Goal: Contribute content: Contribute content

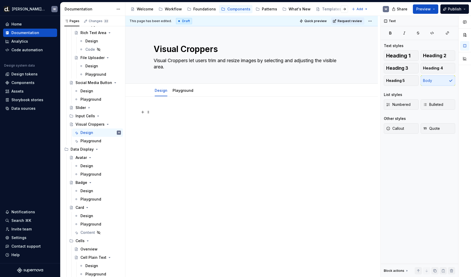
click at [180, 117] on div at bounding box center [252, 119] width 196 height 20
click at [168, 113] on p at bounding box center [252, 112] width 196 height 6
click at [92, 163] on div "Design" at bounding box center [101, 165] width 41 height 7
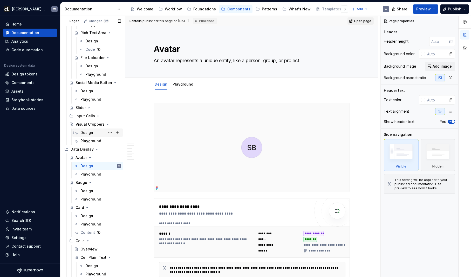
click at [92, 134] on div "Design" at bounding box center [87, 132] width 13 height 5
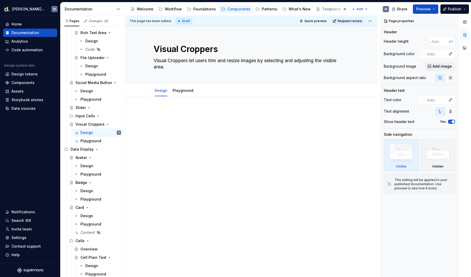
click at [208, 129] on div at bounding box center [252, 122] width 196 height 26
type textarea "*"
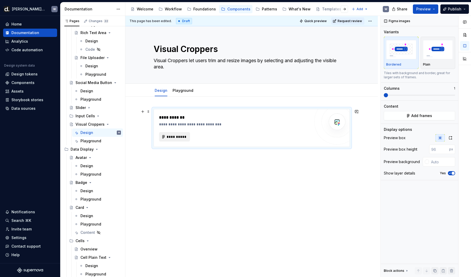
click at [183, 140] on button "**********" at bounding box center [174, 136] width 31 height 9
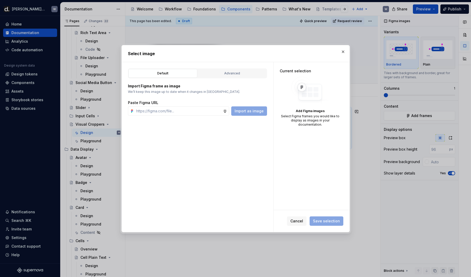
type textarea "*"
type input "https://www.figma.com/design/aNoWnYnNDaGH7x9Abg4ZMA/-Supernova--Static-Content?…"
type textarea "*"
type input "https://www.figma.com/design/aNoWnYnNDaGH7x9Abg4ZMA/-Supernova--Static-Content?…"
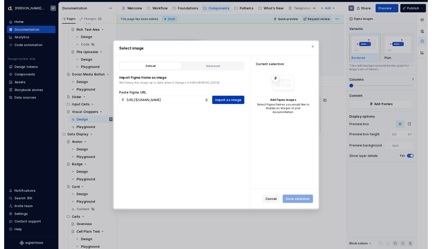
scroll to position [0, 0]
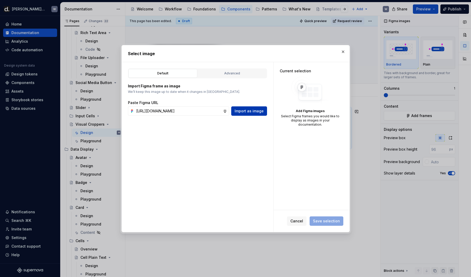
click at [255, 114] on button "Import as image" at bounding box center [249, 110] width 36 height 9
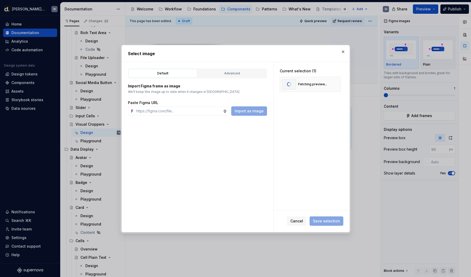
click at [313, 122] on div "Current selection (1) Fetching preview..." at bounding box center [312, 136] width 76 height 148
click at [330, 221] on span "Save selection" at bounding box center [326, 220] width 27 height 5
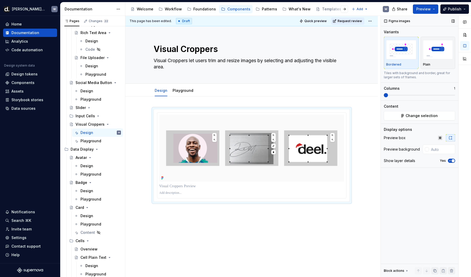
click at [451, 161] on icon "button" at bounding box center [450, 160] width 4 height 3
click at [222, 198] on div at bounding box center [251, 186] width 253 height 181
click at [195, 197] on div "This page has been edited. Draft Quick preview Request review Visual Croppers V…" at bounding box center [252, 146] width 255 height 261
click at [182, 202] on div "This page has been edited. Draft Quick preview Request review Visual Croppers V…" at bounding box center [252, 146] width 255 height 261
click at [174, 204] on div at bounding box center [251, 186] width 253 height 181
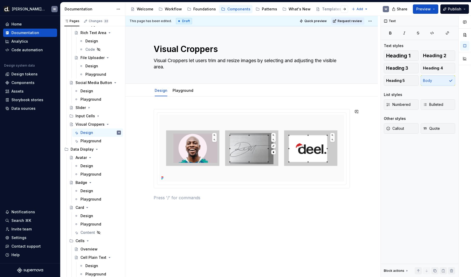
click at [174, 209] on div at bounding box center [251, 193] width 253 height 194
click at [170, 199] on p at bounding box center [252, 197] width 196 height 6
click at [245, 196] on p at bounding box center [252, 197] width 196 height 6
click at [227, 200] on p at bounding box center [252, 197] width 196 height 6
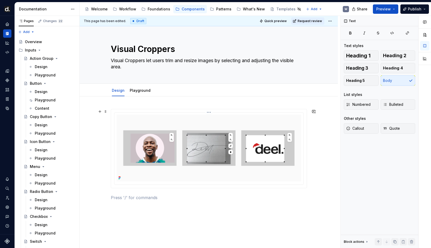
scroll to position [33, 0]
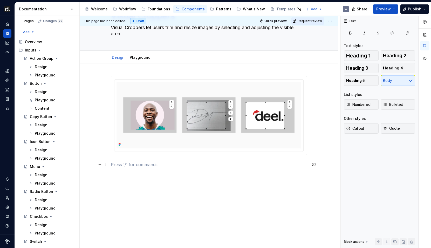
click at [122, 165] on p at bounding box center [209, 164] width 196 height 6
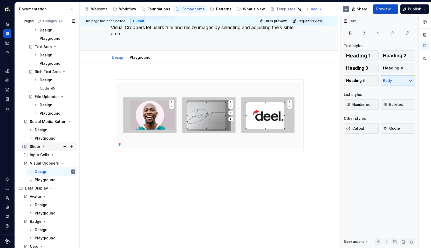
scroll to position [319, 0]
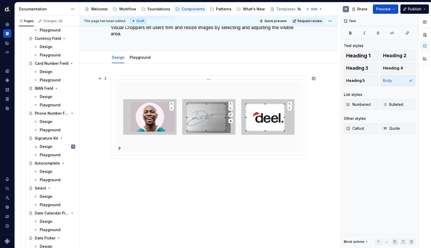
click at [131, 99] on img at bounding box center [209, 117] width 185 height 70
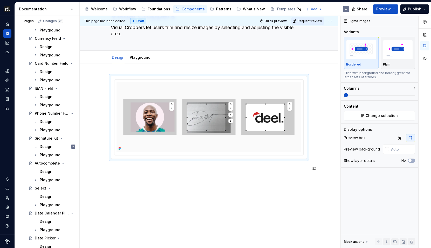
click at [143, 180] on div at bounding box center [209, 157] width 258 height 188
click at [143, 171] on div at bounding box center [209, 127] width 196 height 102
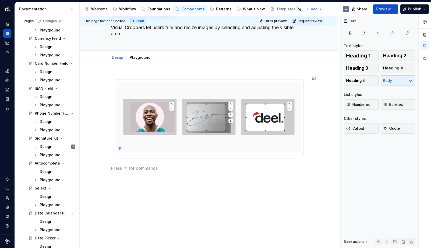
click at [136, 171] on div at bounding box center [209, 127] width 196 height 102
click at [137, 167] on p at bounding box center [209, 168] width 196 height 6
click at [48, 122] on div "Design" at bounding box center [46, 121] width 13 height 5
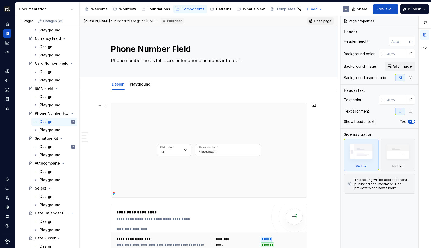
scroll to position [168, 0]
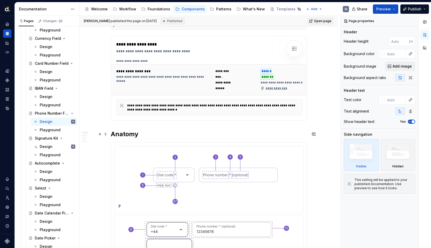
click at [112, 131] on h2 "Anatomy" at bounding box center [209, 134] width 196 height 8
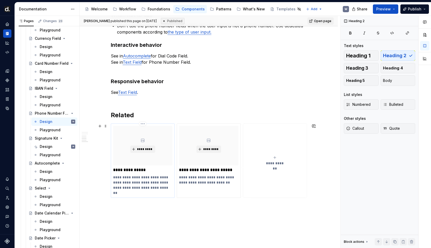
scroll to position [734, 0]
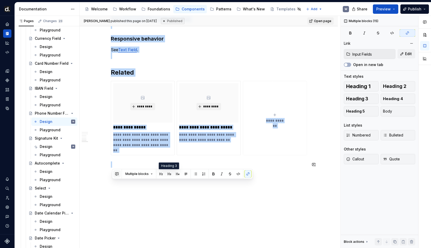
copy div "Anatomy 1 Dial Code Label Informs users about what information is requested for…"
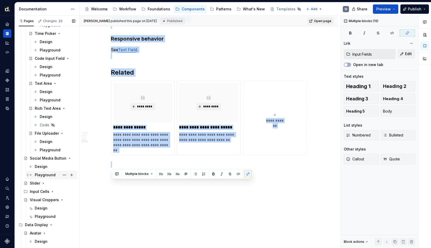
scroll to position [632, 0]
click at [48, 210] on div "Design" at bounding box center [55, 207] width 41 height 7
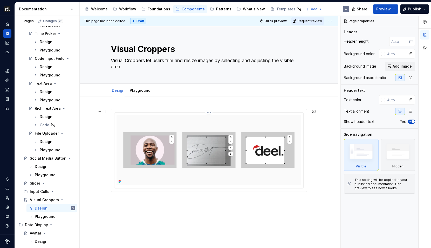
scroll to position [36, 0]
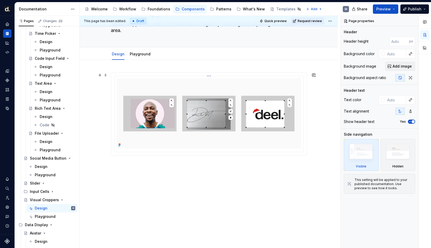
click at [164, 162] on p at bounding box center [209, 165] width 196 height 6
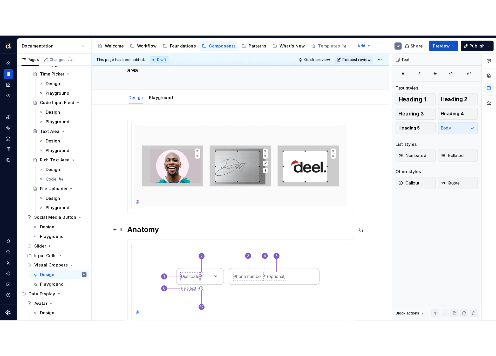
scroll to position [137, 0]
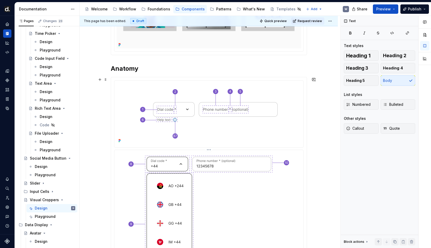
click at [215, 132] on img at bounding box center [209, 114] width 151 height 62
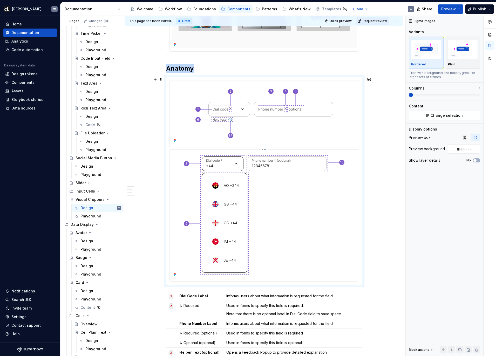
click at [282, 172] on img at bounding box center [264, 215] width 174 height 127
click at [451, 120] on button "Change selection" at bounding box center [444, 115] width 71 height 9
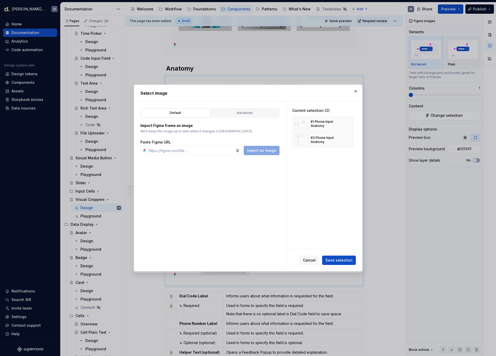
type textarea "*"
type input "https://www.figma.com/design/DtsfadHWxtkdJIiGkih7U0/-Core--Components?node-id=1…"
click at [271, 153] on span "Import as image" at bounding box center [261, 150] width 29 height 5
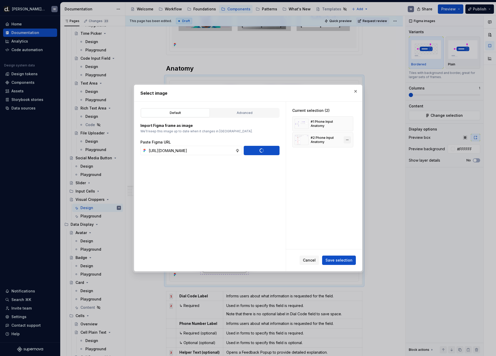
click at [351, 139] on button "button" at bounding box center [347, 139] width 7 height 7
click at [350, 123] on button "button" at bounding box center [347, 123] width 7 height 7
click at [352, 257] on button "Save selection" at bounding box center [339, 260] width 34 height 9
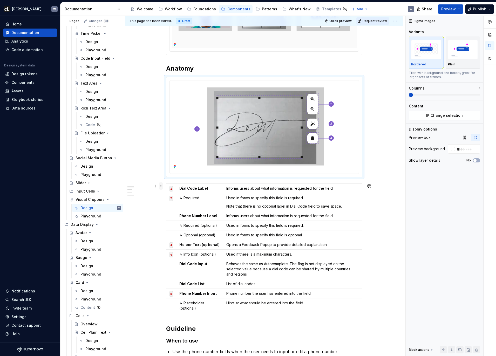
click at [162, 185] on span at bounding box center [161, 186] width 4 height 7
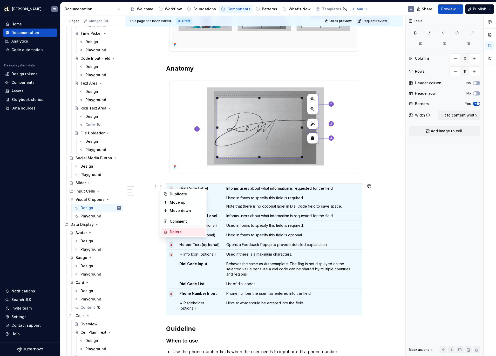
click at [177, 231] on div "Delete" at bounding box center [187, 232] width 34 height 5
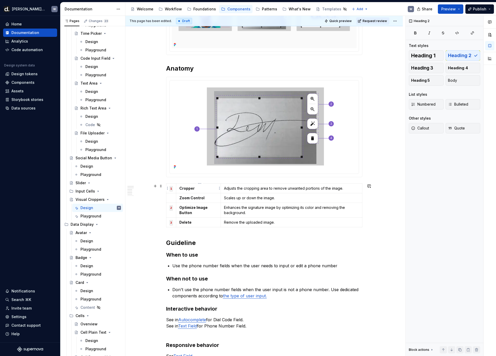
type textarea "*"
click at [190, 212] on strong "Optimize Image Button" at bounding box center [194, 210] width 29 height 10
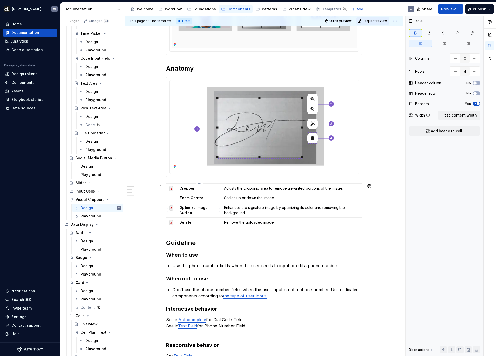
click at [190, 212] on strong "Optimize Image Button" at bounding box center [194, 210] width 29 height 10
drag, startPoint x: 196, startPoint y: 215, endPoint x: 179, endPoint y: 208, distance: 18.3
click at [179, 208] on td "Optimize Image Button" at bounding box center [198, 210] width 45 height 15
click at [240, 214] on p "Enhances the signature image by optimizing its color and removing the backgroun…" at bounding box center [291, 210] width 135 height 10
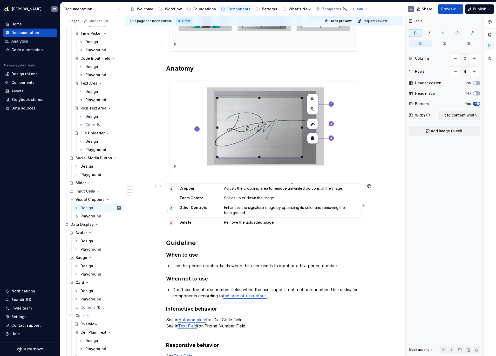
click at [240, 214] on p "Enhances the signature image by optimizing its color and removing the backgroun…" at bounding box center [291, 210] width 135 height 10
click at [171, 207] on code "2" at bounding box center [171, 207] width 3 height 5
copy code "2"
click at [169, 199] on td at bounding box center [171, 198] width 10 height 10
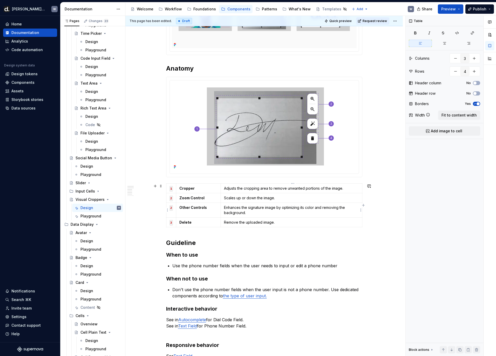
click at [244, 210] on p "Enhances the signature image by optimizing its color and removing the backgroun…" at bounding box center [291, 210] width 135 height 10
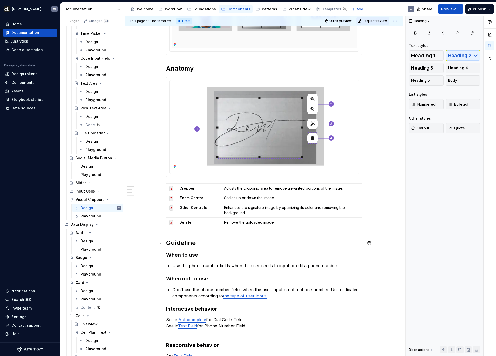
click at [167, 243] on h2 "Guideline" at bounding box center [264, 243] width 196 height 8
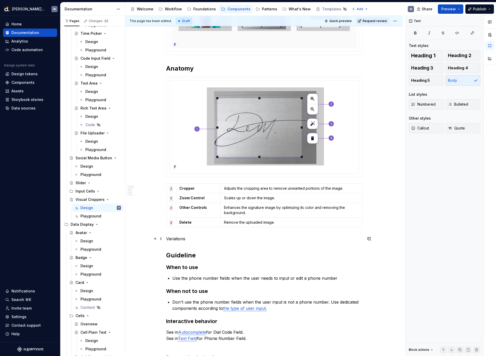
click at [182, 240] on p "Variations" at bounding box center [264, 239] width 196 height 6
click at [209, 228] on button "button" at bounding box center [208, 229] width 7 height 7
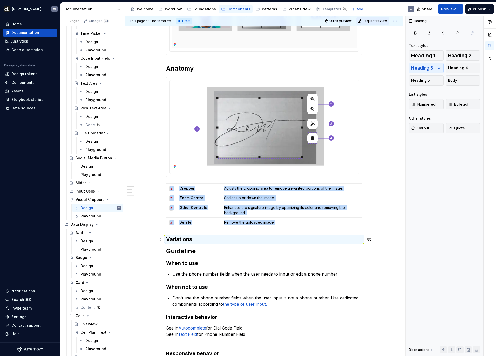
click at [183, 239] on h3 "Variations" at bounding box center [264, 239] width 196 height 7
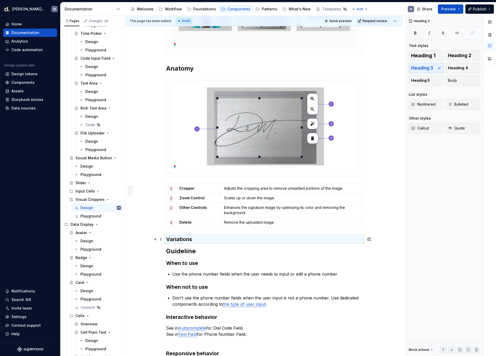
click at [183, 239] on h3 "Variations" at bounding box center [264, 239] width 196 height 7
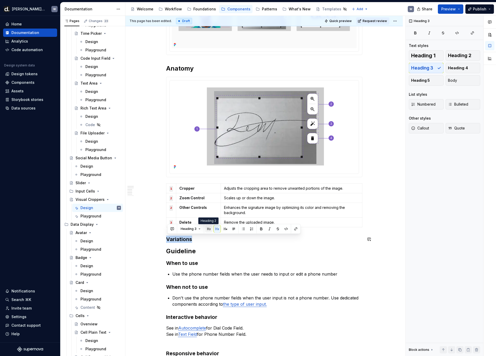
click at [208, 228] on button "button" at bounding box center [208, 228] width 7 height 7
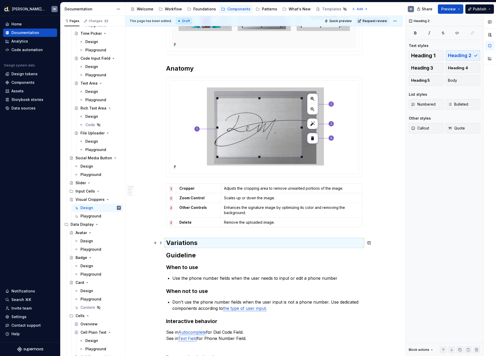
click at [207, 241] on h2 "Variations" at bounding box center [264, 243] width 196 height 8
click at [207, 242] on h2 "Variations" at bounding box center [264, 243] width 196 height 8
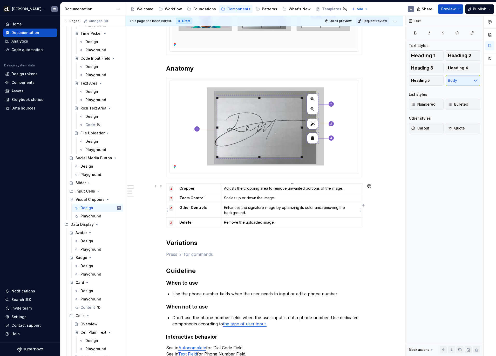
click at [239, 212] on p "Enhances the signature image by optimizing its color and removing the backgroun…" at bounding box center [291, 210] width 135 height 10
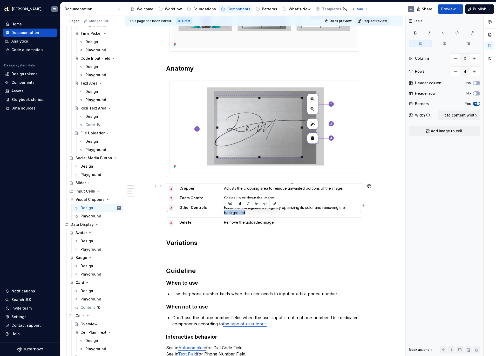
click at [239, 212] on p "Enhances the signature image by optimizing its color and removing the backgroun…" at bounding box center [291, 210] width 135 height 10
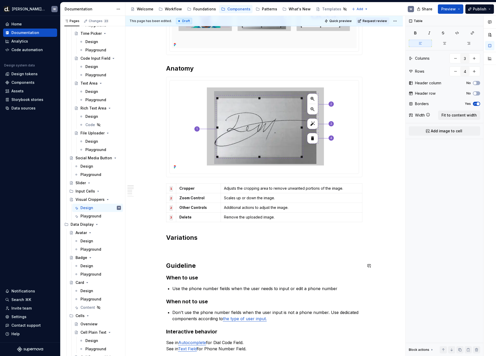
click at [194, 250] on p at bounding box center [264, 249] width 196 height 6
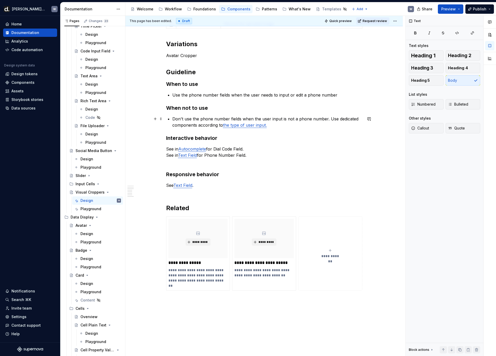
scroll to position [222, 0]
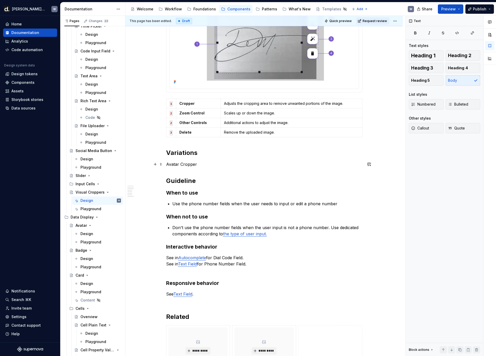
click at [188, 165] on p "Avatar Cropper" at bounding box center [264, 164] width 196 height 6
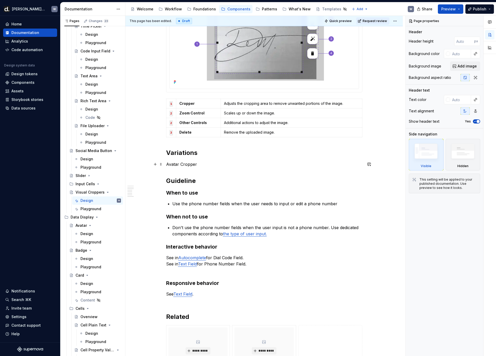
click at [189, 164] on p "Avatar Cropper" at bounding box center [264, 164] width 196 height 6
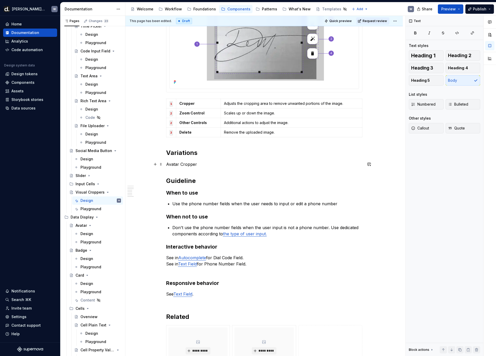
click at [189, 164] on p "Avatar Cropper" at bounding box center [264, 164] width 196 height 6
click at [208, 155] on button "button" at bounding box center [208, 154] width 7 height 7
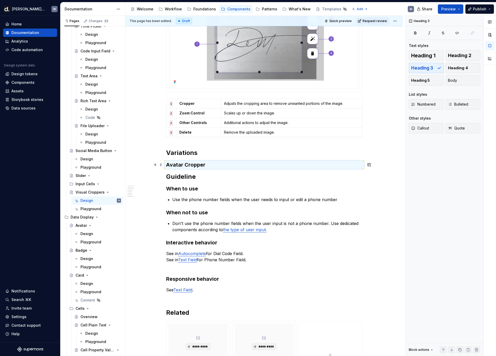
click at [199, 164] on h3 "Avatar Cropper" at bounding box center [264, 164] width 196 height 7
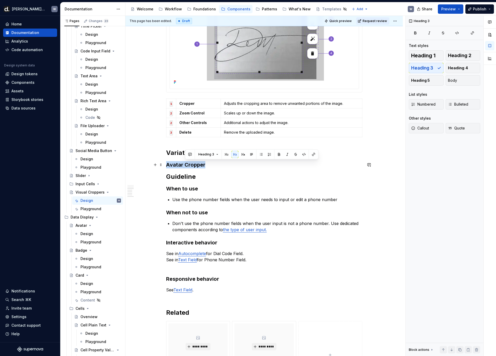
click at [199, 164] on h3 "Avatar Cropper" at bounding box center [264, 164] width 196 height 7
click at [224, 156] on button "button" at bounding box center [225, 154] width 7 height 7
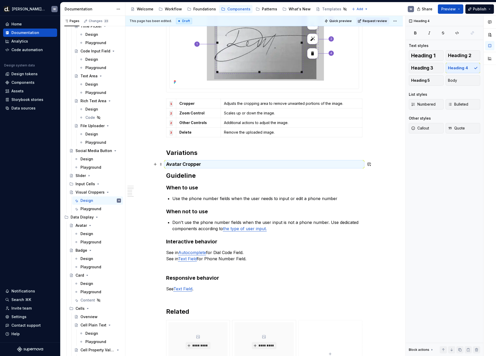
click at [217, 164] on h4 "Avatar Cropper" at bounding box center [264, 164] width 196 height 6
click at [216, 165] on h4 "Avatar Cropper" at bounding box center [264, 164] width 196 height 6
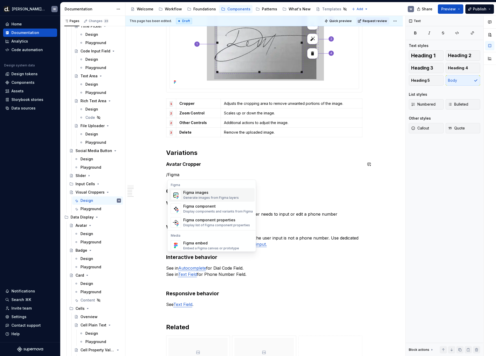
click at [195, 192] on div "Figma images" at bounding box center [211, 192] width 56 height 5
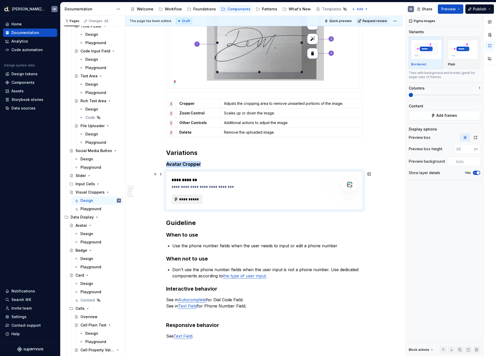
click at [199, 201] on span "**********" at bounding box center [189, 199] width 20 height 5
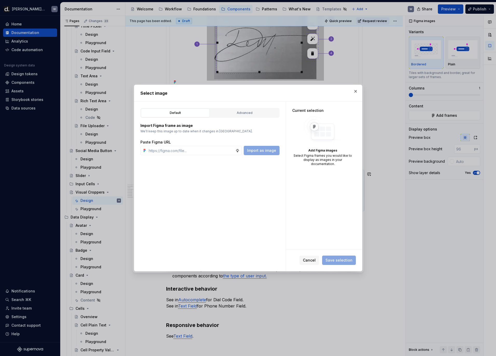
type textarea "*"
paste input "https://www.figma.com/design/DtsfadHWxtkdJIiGkih7U0/-Core--Components?node-id=1…"
type input "https://www.figma.com/design/DtsfadHWxtkdJIiGkih7U0/-Core--Components?node-id=1…"
click at [257, 156] on div "Default Advanced Import Figma frame as image We’ll keep this image up to date w…" at bounding box center [210, 187] width 152 height 170
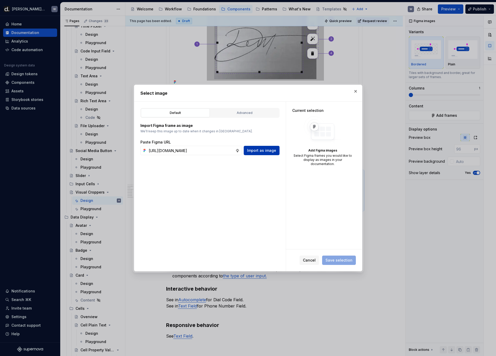
scroll to position [0, 0]
click at [260, 154] on button "Import as image" at bounding box center [262, 150] width 36 height 9
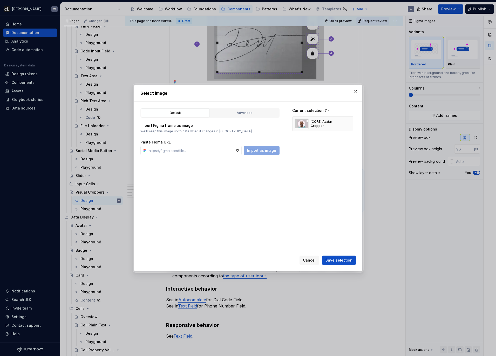
click at [350, 252] on div "Cancel Save selection" at bounding box center [324, 261] width 76 height 22
click at [350, 255] on div "Cancel Save selection" at bounding box center [324, 261] width 76 height 22
click at [348, 262] on span "Save selection" at bounding box center [339, 260] width 27 height 5
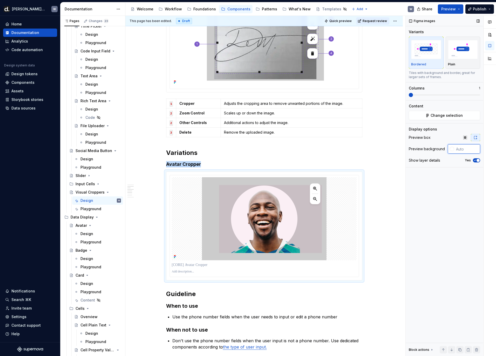
click at [471, 147] on input "text" at bounding box center [467, 148] width 26 height 9
type input "#FAFAFA"
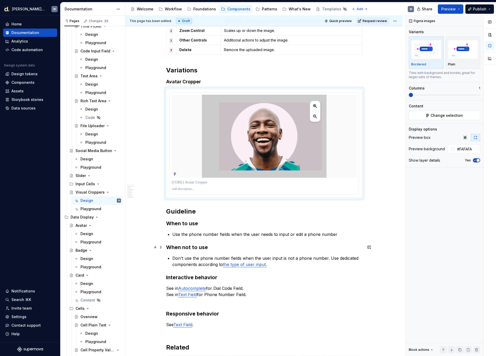
scroll to position [305, 0]
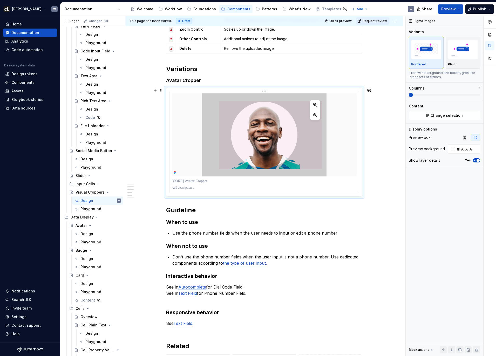
click at [212, 179] on p at bounding box center [264, 181] width 185 height 5
drag, startPoint x: 477, startPoint y: 161, endPoint x: 472, endPoint y: 161, distance: 5.0
click at [471, 161] on icon "button" at bounding box center [475, 160] width 4 height 3
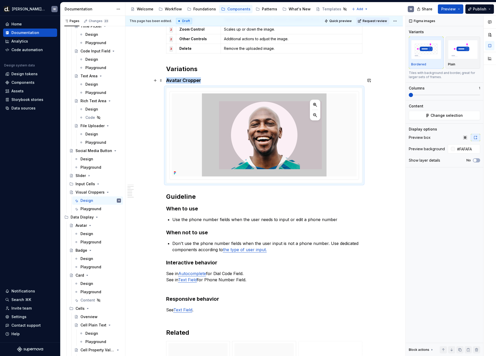
click at [227, 81] on h4 "Avatar Cropper" at bounding box center [264, 80] width 196 height 6
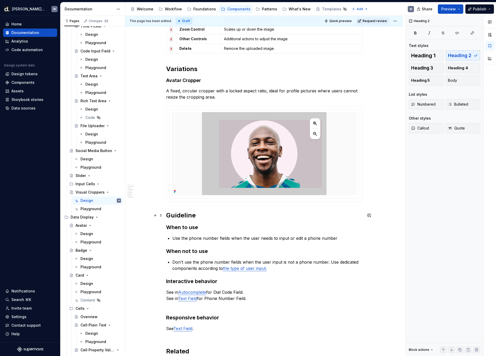
click at [170, 212] on h2 "Guideline" at bounding box center [264, 215] width 196 height 8
click at [163, 219] on div "**********" at bounding box center [264, 180] width 278 height 779
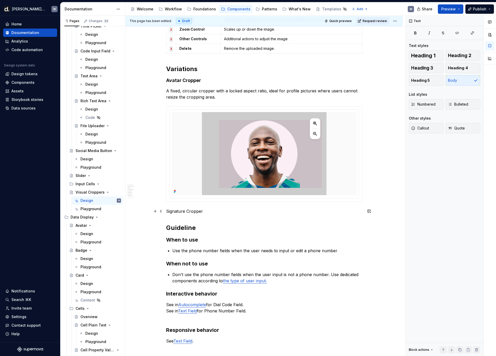
click at [181, 211] on p "Signature Cropper" at bounding box center [264, 211] width 196 height 6
click at [181, 212] on p "Signature Cropper" at bounding box center [264, 211] width 196 height 6
click at [208, 202] on button "button" at bounding box center [208, 201] width 7 height 7
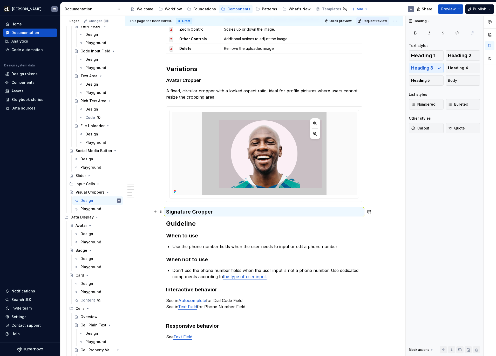
click at [220, 212] on h3 "Signature Cropper" at bounding box center [264, 211] width 196 height 7
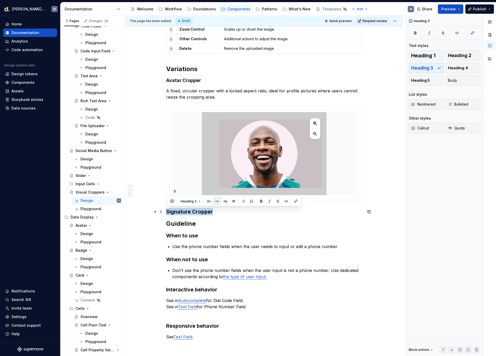
click at [220, 212] on h3 "Signature Cropper" at bounding box center [264, 211] width 196 height 7
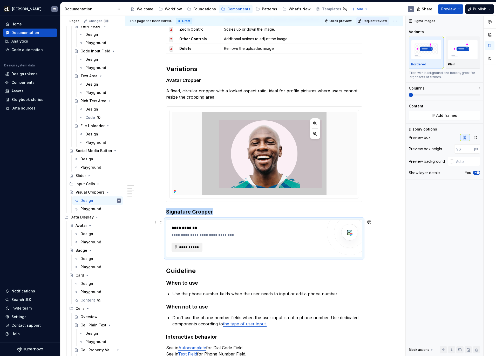
click at [191, 249] on span "**********" at bounding box center [189, 247] width 20 height 5
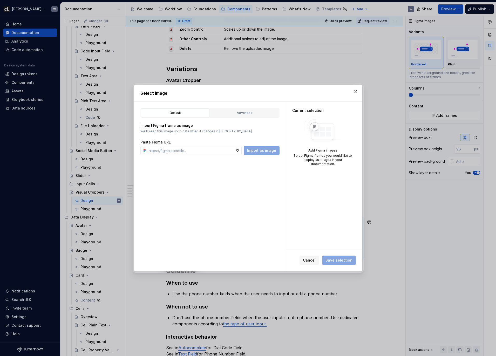
type textarea "*"
type input "https://www.figma.com/design/DtsfadHWxtkdJIiGkih7U0/-Core--Components?node-id=1…"
click at [267, 151] on span "Import as image" at bounding box center [261, 150] width 29 height 5
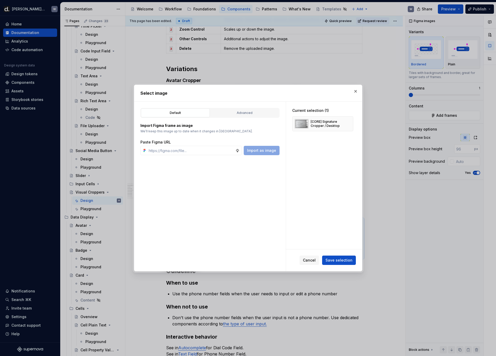
click at [347, 262] on span "Save selection" at bounding box center [339, 260] width 27 height 5
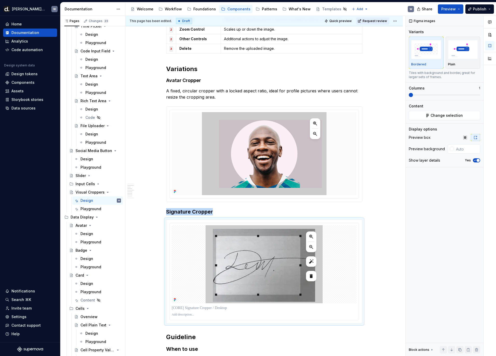
type textarea "*"
click at [457, 148] on input "text" at bounding box center [467, 148] width 26 height 9
type input "#FAFAFA"
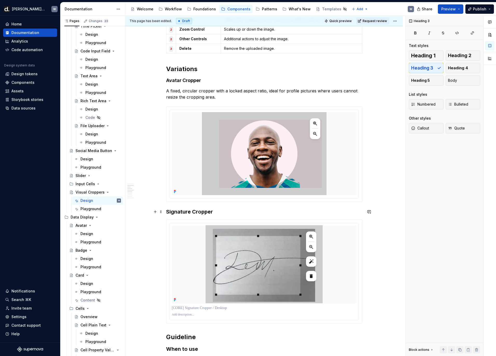
click at [228, 210] on h3 "Signature Cropper" at bounding box center [264, 211] width 196 height 7
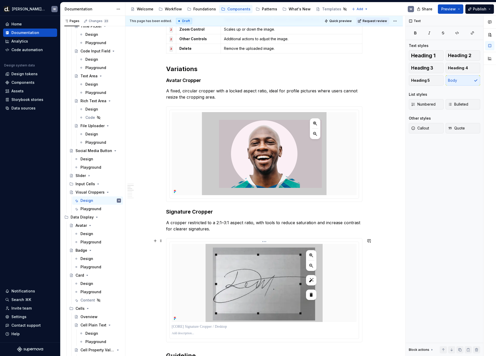
click at [293, 276] on img at bounding box center [264, 283] width 117 height 78
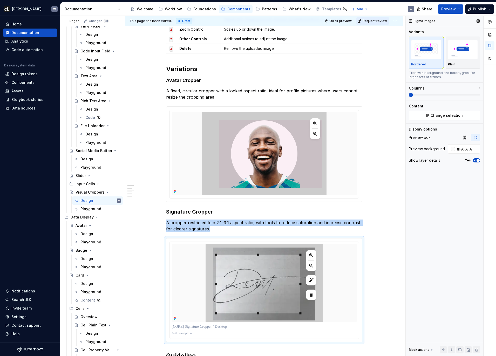
click at [471, 159] on button "Yes" at bounding box center [476, 160] width 7 height 4
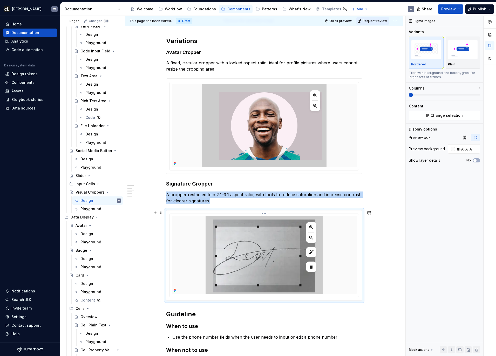
scroll to position [343, 0]
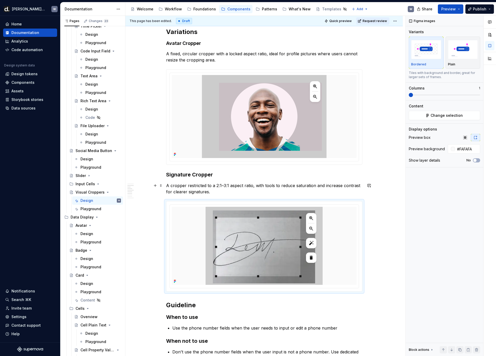
click at [253, 185] on p "A cropper restricted to a 2:1–3:1 aspect ratio, with tools to reduce saturation…" at bounding box center [264, 189] width 196 height 12
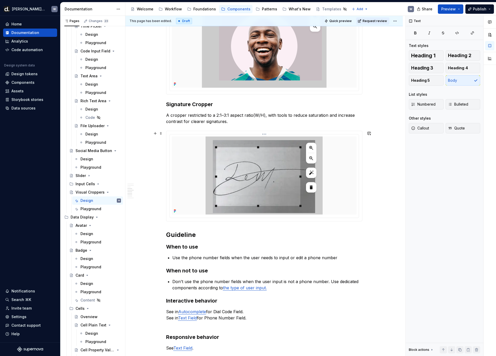
scroll to position [427, 0]
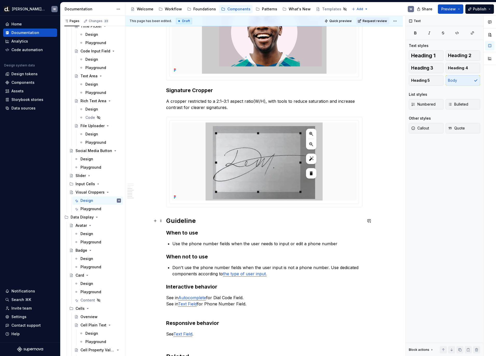
click at [167, 224] on h2 "Guideline" at bounding box center [264, 221] width 196 height 8
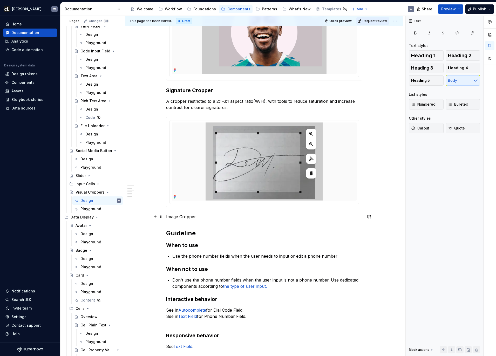
click at [182, 216] on p "Image Cropper" at bounding box center [264, 217] width 196 height 6
click at [210, 208] on button "button" at bounding box center [208, 207] width 7 height 7
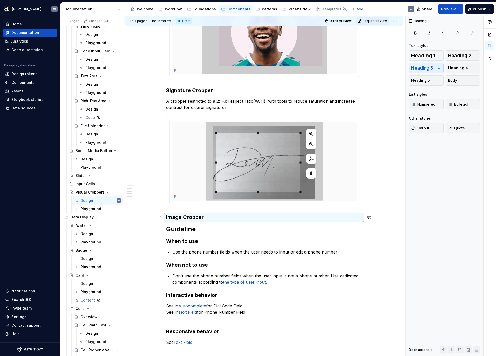
click at [208, 216] on h3 "Image Cropper" at bounding box center [264, 217] width 196 height 7
click at [208, 218] on h3 "Image Cropper" at bounding box center [264, 217] width 196 height 7
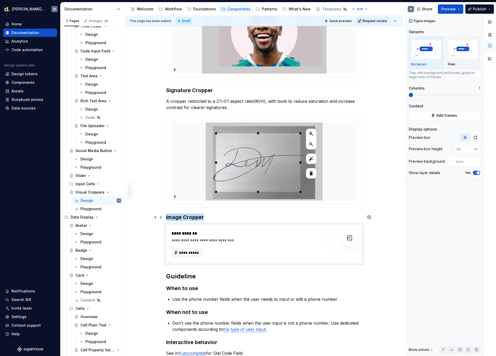
click at [213, 219] on h3 "Image Cropper" at bounding box center [264, 217] width 196 height 7
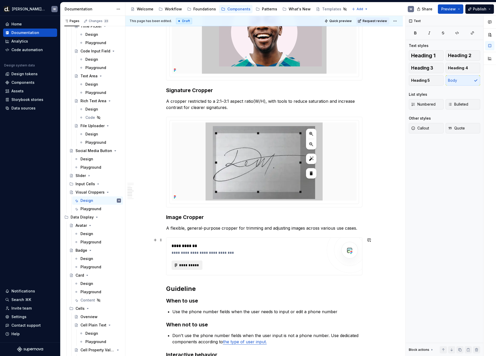
click at [196, 268] on span "**********" at bounding box center [189, 265] width 20 height 5
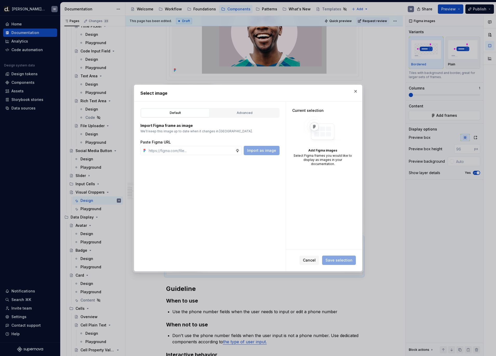
type textarea "*"
click at [196, 151] on input "text" at bounding box center [191, 150] width 89 height 9
paste input "https://www.figma.com/design/DtsfadHWxtkdJIiGkih7U0/-Core--Components?node-id=1…"
type input "https://www.figma.com/design/DtsfadHWxtkdJIiGkih7U0/-Core--Components?node-id=1…"
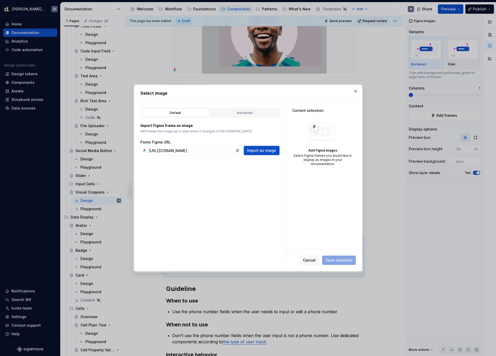
click at [262, 152] on span "Import as image" at bounding box center [261, 150] width 29 height 5
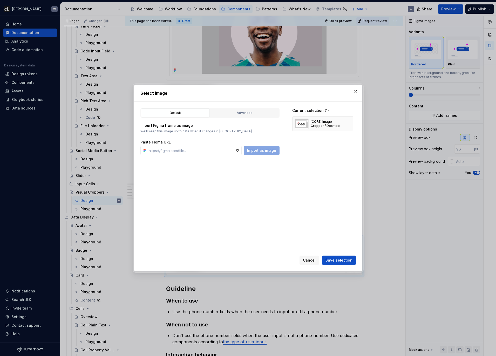
click at [343, 258] on button "Save selection" at bounding box center [339, 260] width 34 height 9
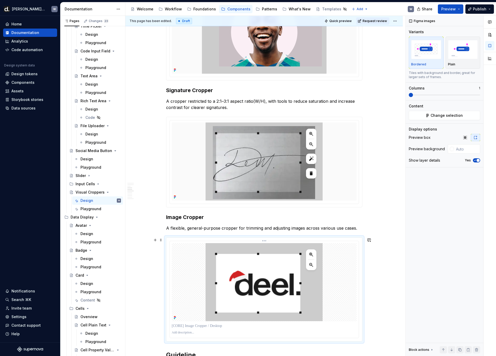
click at [338, 249] on div at bounding box center [264, 282] width 185 height 78
click at [460, 149] on input "text" at bounding box center [467, 148] width 26 height 9
click at [471, 163] on div "Show layer details Yes" at bounding box center [444, 160] width 71 height 7
click at [471, 160] on span "button" at bounding box center [478, 160] width 3 height 3
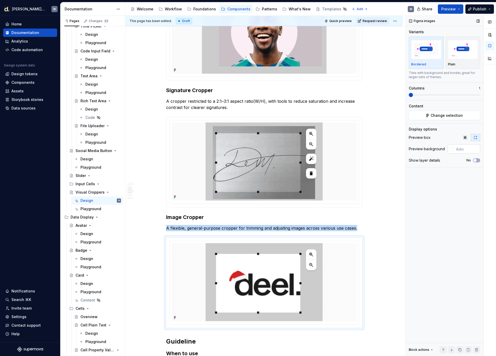
click at [467, 149] on input "text" at bounding box center [467, 148] width 26 height 9
type input "#FAFAFA"
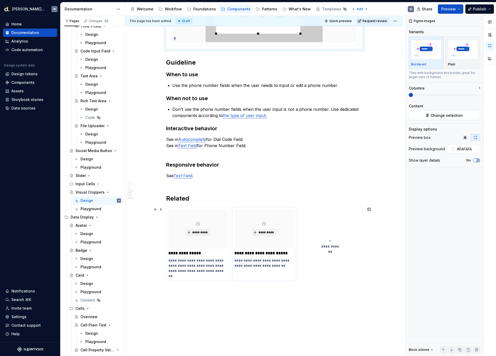
scroll to position [708, 0]
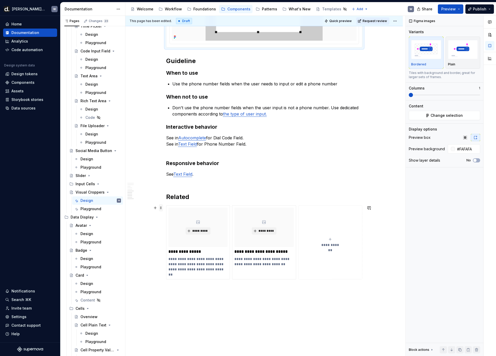
click at [163, 209] on span at bounding box center [161, 207] width 4 height 7
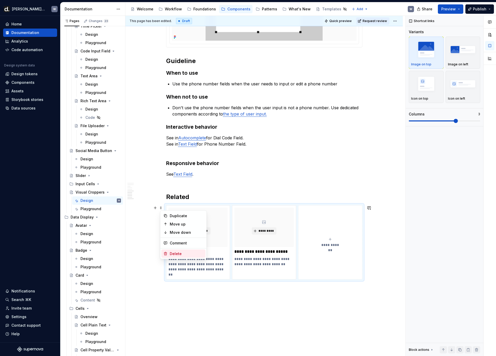
click at [177, 253] on div "Delete" at bounding box center [187, 253] width 34 height 5
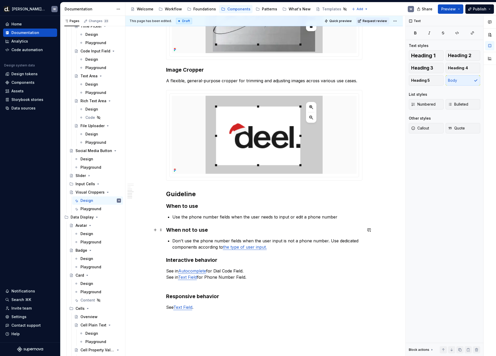
scroll to position [641, 0]
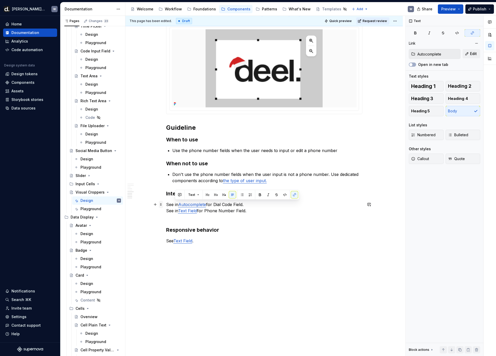
drag, startPoint x: 268, startPoint y: 214, endPoint x: 163, endPoint y: 204, distance: 105.1
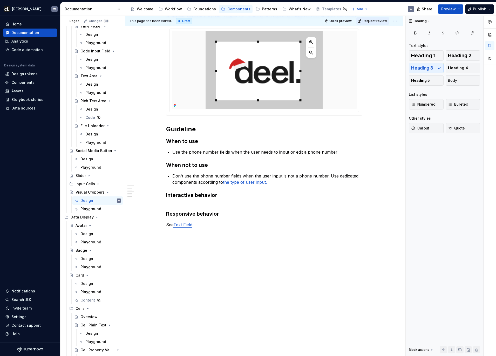
scroll to position [640, 0]
click at [266, 156] on button "button" at bounding box center [269, 154] width 7 height 7
click at [348, 150] on p "Use the phone number fields when the user needs to input or edit a phone number" at bounding box center [267, 152] width 190 height 6
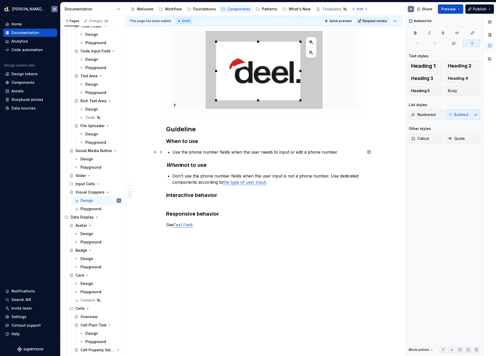
click at [321, 150] on p "Use the phone number fields when the user needs to input or edit a phone number" at bounding box center [267, 152] width 190 height 6
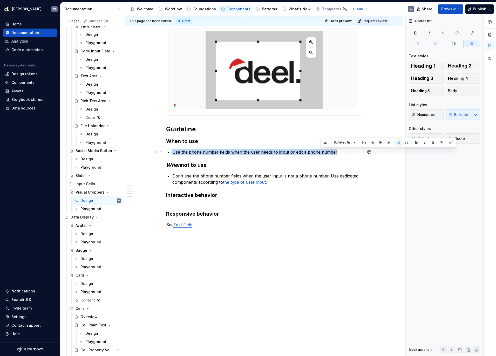
click at [321, 150] on p "Use the phone number fields when the user needs to input or edit a phone number" at bounding box center [267, 152] width 190 height 6
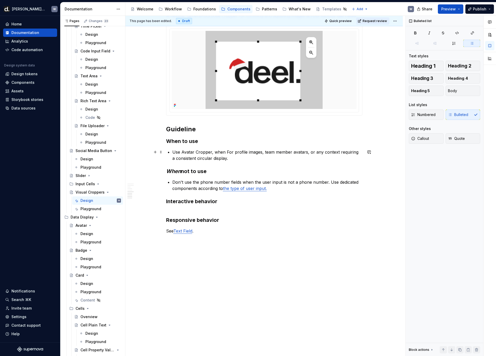
click at [228, 151] on p "Use Avatar Cropper, when For profile images, team member avatars, or any contex…" at bounding box center [267, 155] width 190 height 12
click at [246, 160] on p "Use Avatar Cropper for profile images, team member avatars, or any context requ…" at bounding box center [267, 155] width 190 height 12
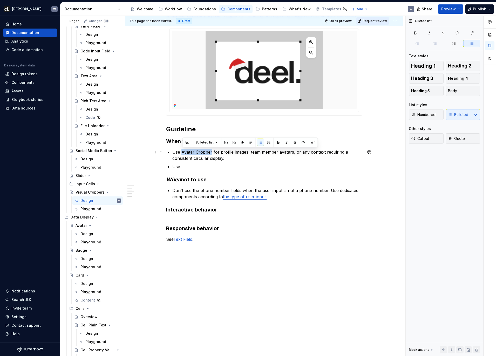
drag, startPoint x: 183, startPoint y: 152, endPoint x: 212, endPoint y: 150, distance: 29.1
click at [212, 150] on p "Use Avatar Cropper for profile images, team member avatars, or any context requ…" at bounding box center [267, 155] width 190 height 12
click at [207, 167] on p "Use" at bounding box center [267, 167] width 190 height 6
click at [238, 167] on p "Use Signature Cropper, when" at bounding box center [267, 167] width 190 height 6
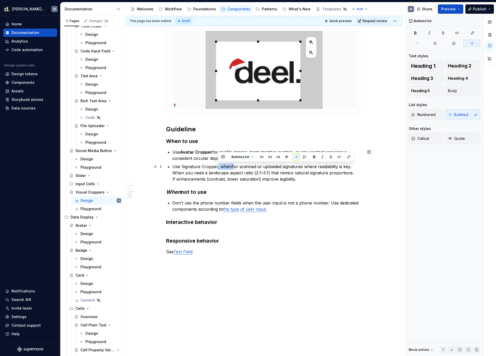
drag, startPoint x: 234, startPoint y: 167, endPoint x: 218, endPoint y: 167, distance: 15.9
click at [218, 167] on p "Use Signature Cropper, whenFor scanned or uploaded signatures where readability…" at bounding box center [267, 173] width 190 height 19
click at [174, 173] on p "Use Signature Cropper for scanned or uploaded signatures where readability is k…" at bounding box center [267, 173] width 190 height 19
click at [340, 166] on p "Use Signature Cropper for scanned or uploaded signatures where readability is k…" at bounding box center [267, 173] width 190 height 19
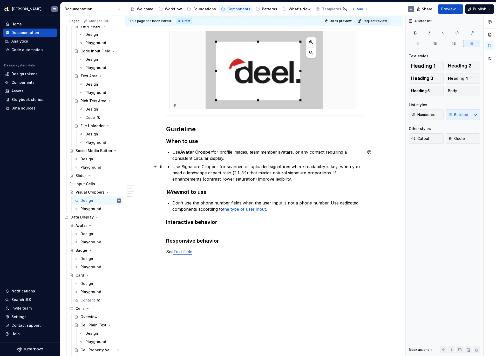
click at [336, 173] on p "Use Signature Cropper for scanned or uploaded signatures where readability is k…" at bounding box center [267, 173] width 190 height 19
click at [338, 176] on p "Use Signature Cropper for scanned or uploaded signatures where readability is k…" at bounding box center [267, 173] width 190 height 19
click at [258, 178] on p "Use Signature Cropper for scanned or uploaded signatures where readability is k…" at bounding box center [267, 173] width 190 height 19
click at [309, 178] on p "Use Signature Cropper for scanned or uploaded signatures where readability is k…" at bounding box center [267, 173] width 190 height 19
drag, startPoint x: 218, startPoint y: 166, endPoint x: 183, endPoint y: 166, distance: 35.6
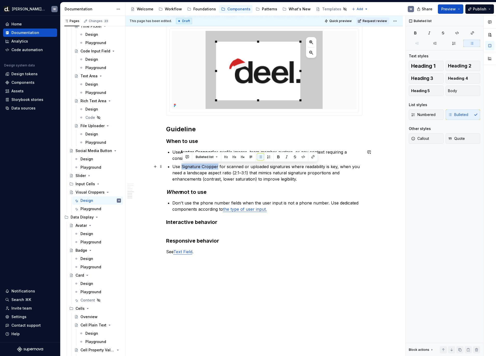
click at [183, 166] on p "Use Signature Cropper for scanned or uploaded signatures where readability is k…" at bounding box center [267, 173] width 190 height 19
click at [319, 181] on p "Use Signature Cropper for scanned or uploaded signatures where readability is k…" at bounding box center [267, 173] width 190 height 19
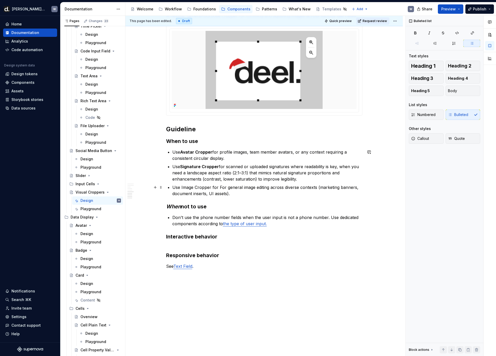
click at [225, 187] on p "Use Image Cropper for For general image editing across diverse contexts (market…" at bounding box center [267, 190] width 190 height 12
drag, startPoint x: 212, startPoint y: 187, endPoint x: 182, endPoint y: 188, distance: 29.4
click at [182, 188] on p "Use Image Cropper for general image editing across diverse contexts (marketing …" at bounding box center [267, 190] width 190 height 12
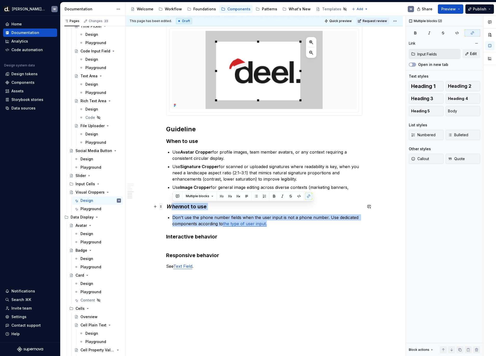
drag, startPoint x: 244, startPoint y: 224, endPoint x: 161, endPoint y: 205, distance: 85.8
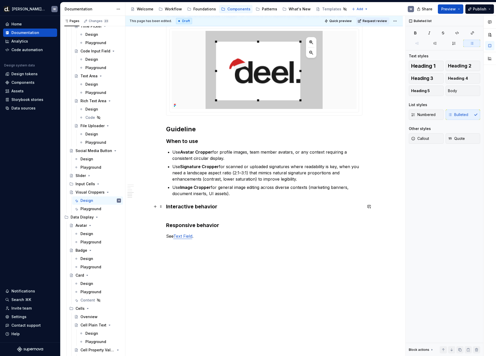
click at [239, 207] on h3 "Interactive behavior" at bounding box center [264, 210] width 196 height 15
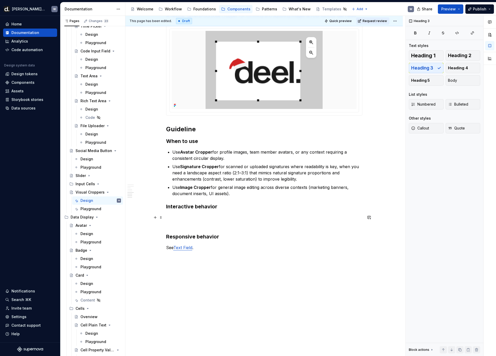
click at [212, 215] on p at bounding box center [264, 221] width 196 height 12
click at [195, 220] on p at bounding box center [264, 221] width 196 height 12
click at [200, 218] on p at bounding box center [264, 221] width 196 height 12
click at [175, 217] on p "Move" at bounding box center [264, 221] width 196 height 12
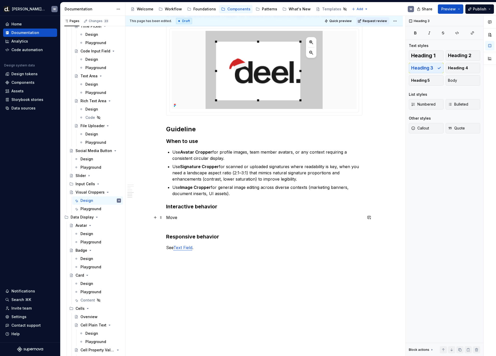
click at [175, 217] on p "Move" at bounding box center [264, 221] width 196 height 12
click at [226, 209] on button "button" at bounding box center [225, 207] width 7 height 7
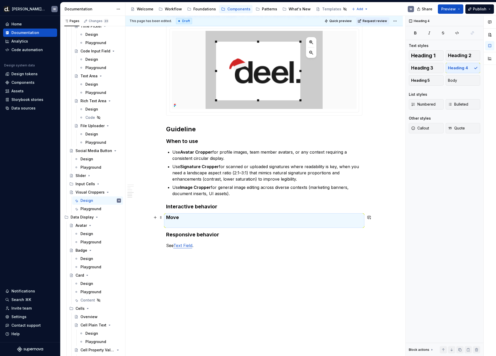
click at [194, 217] on h4 "Move" at bounding box center [264, 221] width 196 height 12
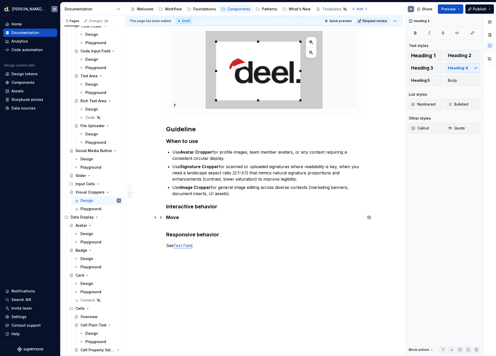
click at [189, 217] on h4 "Move" at bounding box center [264, 221] width 196 height 12
click at [172, 219] on h4 "Move" at bounding box center [264, 221] width 196 height 12
click at [435, 81] on button "Heading 5" at bounding box center [426, 80] width 35 height 10
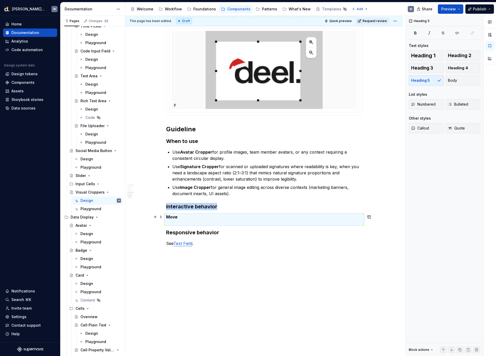
click at [194, 215] on h5 "Move" at bounding box center [264, 220] width 196 height 10
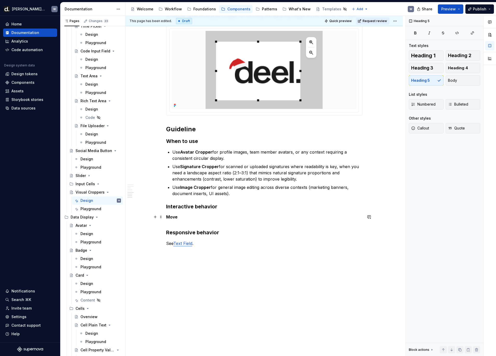
click at [187, 217] on h5 "Move" at bounding box center [264, 220] width 196 height 10
click at [212, 224] on p at bounding box center [264, 230] width 196 height 12
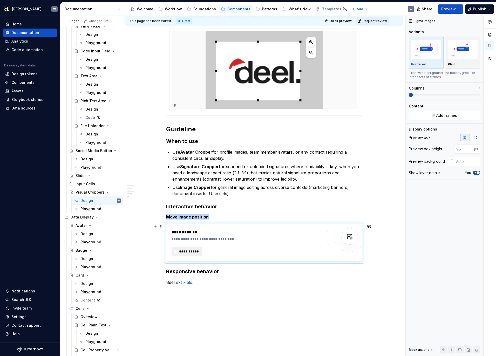
click at [197, 249] on span "**********" at bounding box center [189, 251] width 20 height 5
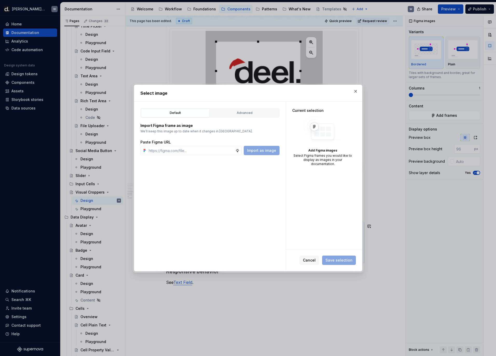
type textarea "*"
type input "https://www.figma.com/design/aNoWnYnNDaGH7x9Abg4ZMA/-Supernova--Static-Content?…"
click at [271, 150] on span "Import as image" at bounding box center [261, 150] width 29 height 5
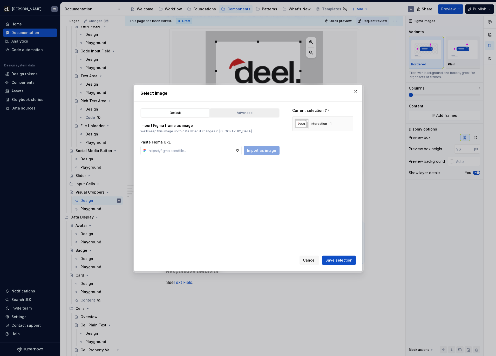
type textarea "*"
click at [344, 261] on span "Save selection" at bounding box center [339, 260] width 27 height 5
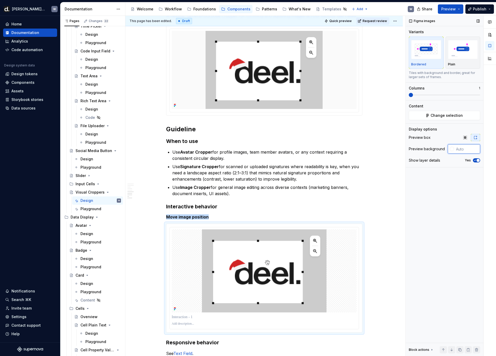
click at [456, 153] on input "text" at bounding box center [467, 148] width 26 height 9
type input "#FAFAFA"
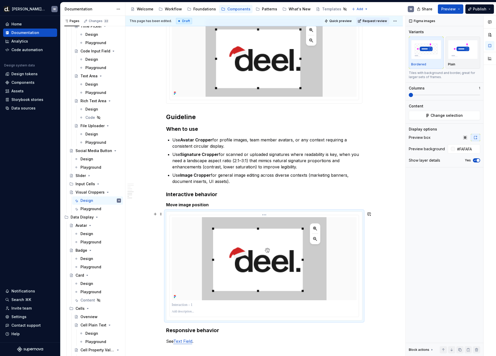
scroll to position [666, 0]
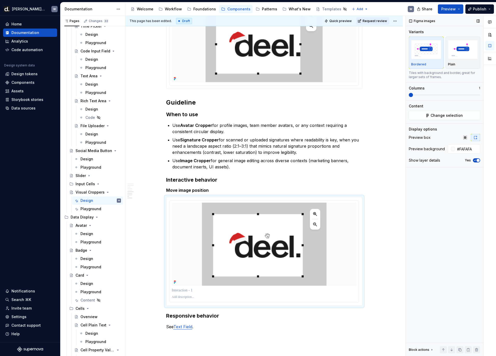
click at [471, 160] on icon "button" at bounding box center [475, 160] width 4 height 3
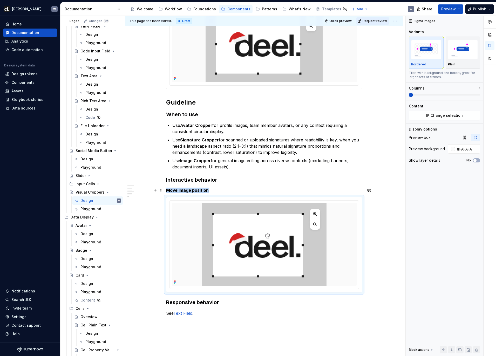
click at [251, 188] on h5 "Move image position" at bounding box center [264, 190] width 196 height 5
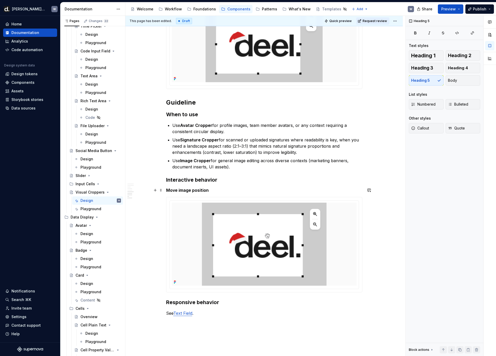
click at [247, 191] on h5 "Move image position" at bounding box center [264, 190] width 196 height 5
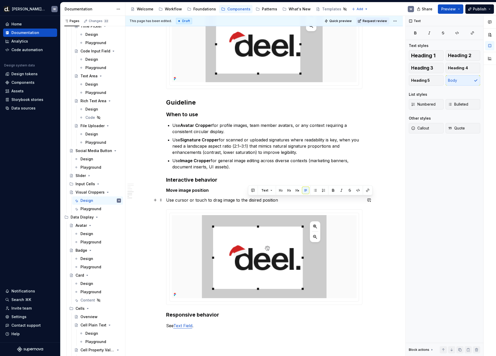
click at [257, 201] on p "Use cursor or touch to drag image to the disired position" at bounding box center [264, 200] width 196 height 6
click at [257, 201] on p "Use cursor or touch to drag image to the desired position" at bounding box center [264, 200] width 196 height 6
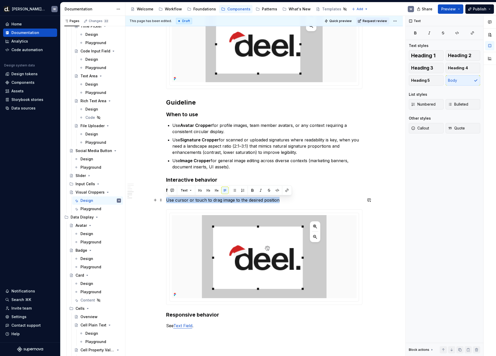
click at [257, 201] on p "Use cursor or touch to drag image to the desired position" at bounding box center [264, 200] width 196 height 6
copy p "Use cursor or touch to drag image to the desired position"
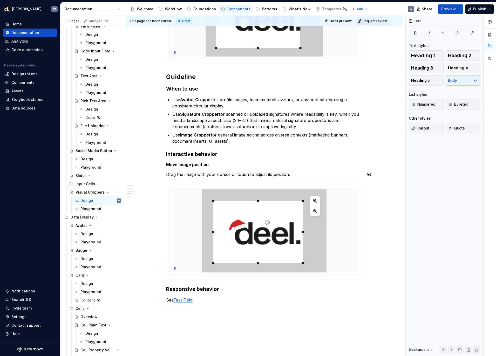
scroll to position [701, 0]
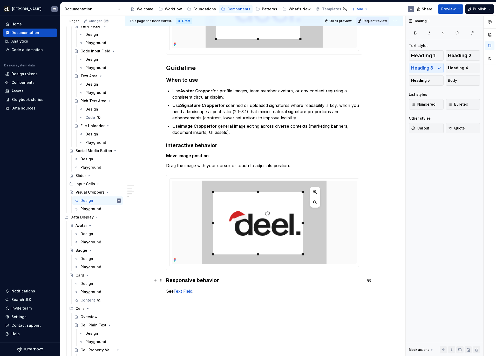
click at [169, 276] on h3 "Responsive behavior" at bounding box center [264, 280] width 196 height 7
click at [178, 156] on h5 "Move image position" at bounding box center [264, 155] width 196 height 5
click at [181, 276] on p "Scale the image" at bounding box center [264, 280] width 196 height 6
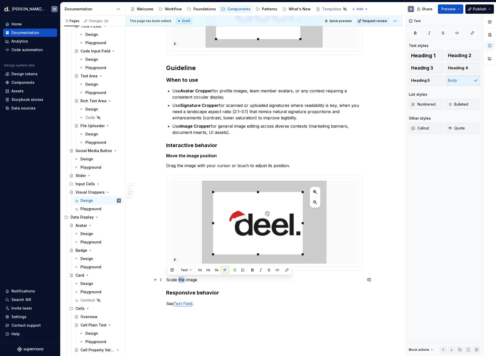
click at [181, 276] on p "Scale the image" at bounding box center [264, 280] width 196 height 6
click at [436, 81] on button "Heading 5" at bounding box center [426, 80] width 35 height 10
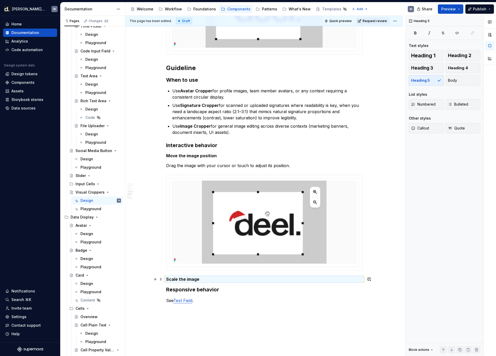
click at [210, 276] on h5 "Scale the image" at bounding box center [264, 279] width 196 height 5
click at [208, 276] on h5 "Scale the image" at bounding box center [264, 279] width 196 height 5
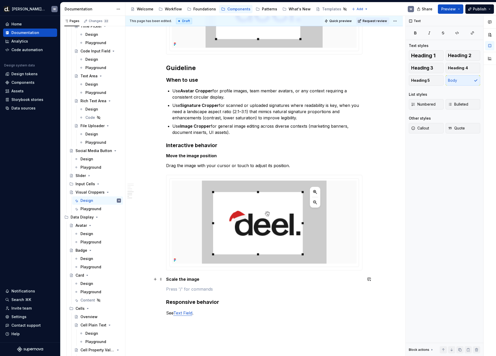
click at [187, 276] on h5 "Scale the image" at bounding box center [264, 279] width 196 height 5
click at [187, 158] on h5 "Move the image position" at bounding box center [264, 155] width 196 height 5
click at [192, 276] on p at bounding box center [264, 289] width 196 height 6
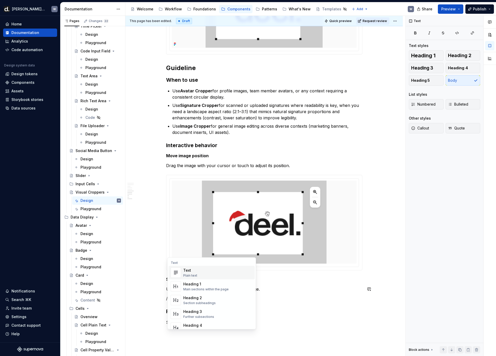
scroll to position [797, 0]
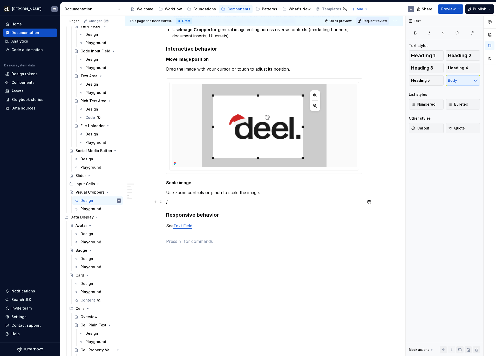
click at [233, 203] on p "/" at bounding box center [264, 202] width 196 height 6
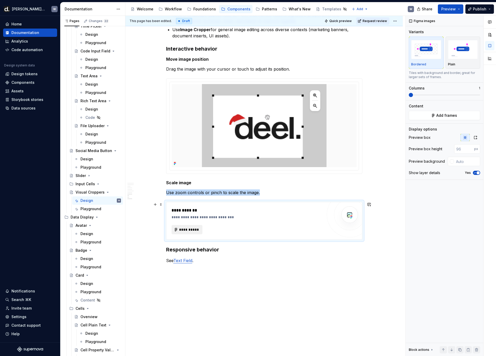
click at [197, 227] on span "**********" at bounding box center [189, 229] width 20 height 5
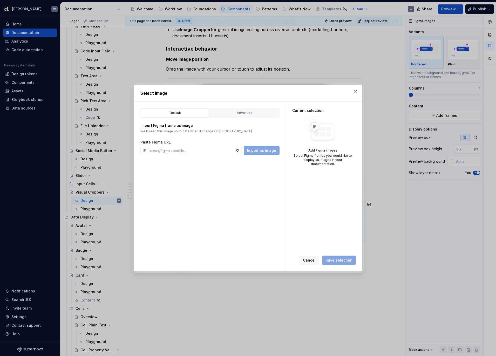
type textarea "*"
type input "https://www.figma.com/design/aNoWnYnNDaGH7x9Abg4ZMA/-Supernova--Static-Content?…"
click at [260, 153] on button "Import as image" at bounding box center [262, 150] width 36 height 9
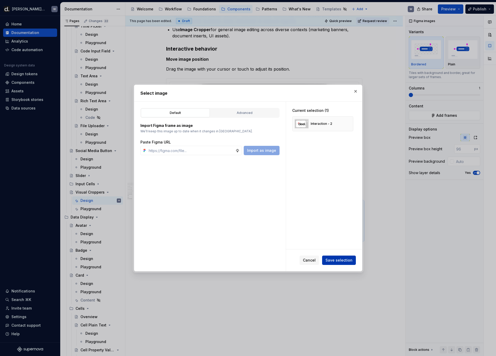
click at [336, 262] on span "Save selection" at bounding box center [339, 260] width 27 height 5
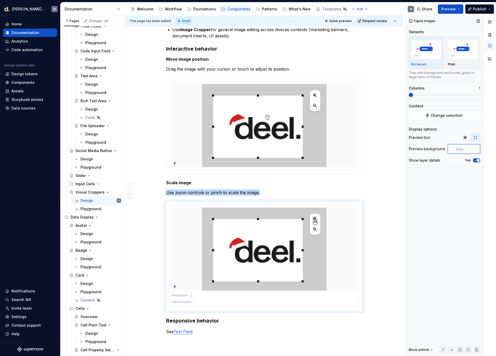
click at [460, 151] on input "text" at bounding box center [467, 148] width 26 height 9
type input "#FAFAFA"
click at [188, 276] on p at bounding box center [264, 295] width 185 height 5
click at [471, 161] on span "button" at bounding box center [478, 160] width 3 height 3
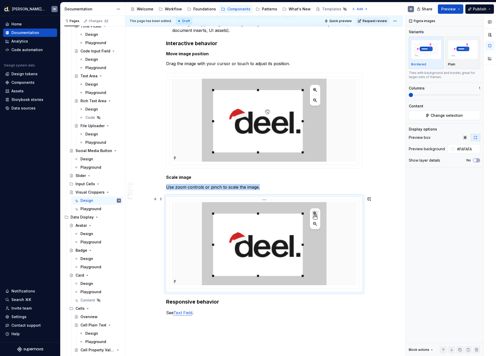
scroll to position [821, 0]
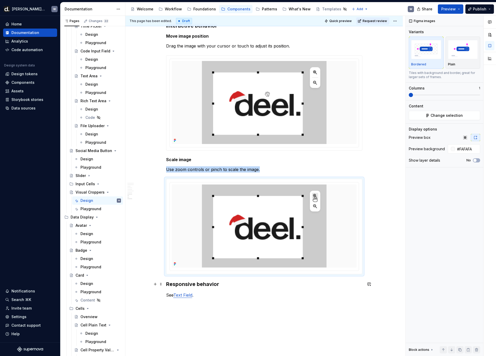
click at [168, 276] on h3 "Responsive behavior" at bounding box center [264, 284] width 196 height 7
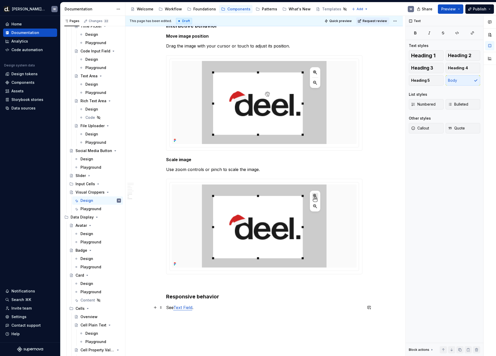
click at [222, 276] on p "See Text Field ." at bounding box center [264, 311] width 196 height 12
click at [211, 275] on div at bounding box center [264, 227] width 196 height 96
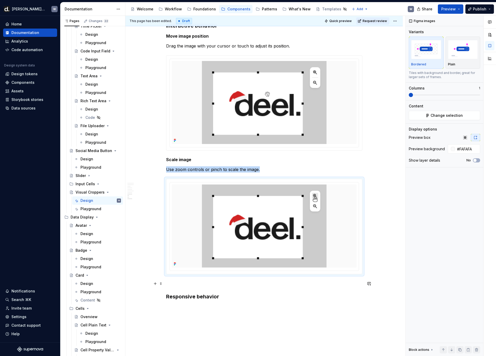
click at [208, 276] on p at bounding box center [264, 284] width 196 height 6
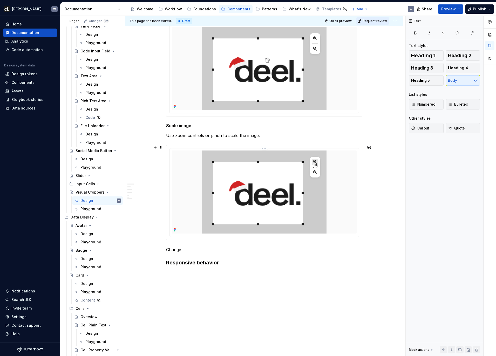
scroll to position [752, 0]
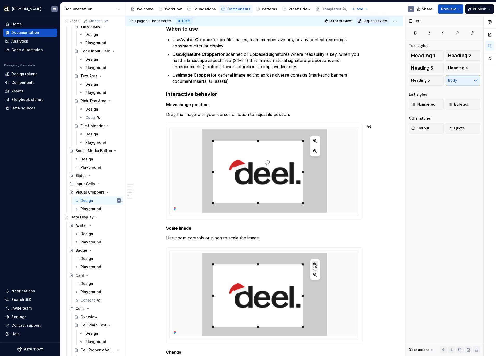
click at [307, 114] on p "Drag the image with your cursor or touch to adjust its position." at bounding box center [264, 114] width 196 height 6
click at [279, 239] on p "Use zoom controls or pinch to scale the image." at bounding box center [264, 238] width 196 height 6
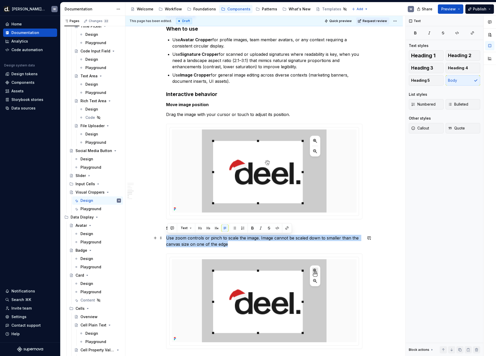
drag, startPoint x: 225, startPoint y: 243, endPoint x: 175, endPoint y: 241, distance: 50.7
click at [168, 238] on p "Use zoom controls or pinch to scale the image. Image cannot be scaled down to s…" at bounding box center [264, 241] width 196 height 12
copy p "Use zoom controls or pinch to scale the image. Image cannot be scaled down to s…"
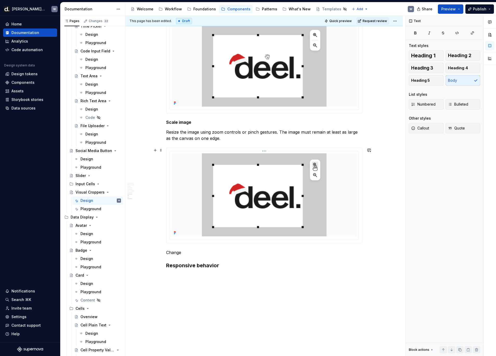
scroll to position [859, 0]
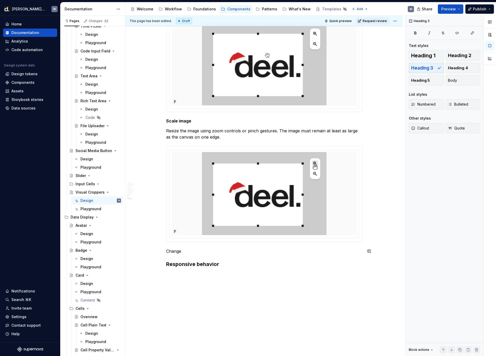
click at [197, 253] on p "Change" at bounding box center [264, 251] width 196 height 6
click at [196, 251] on p "Change aspect ratio" at bounding box center [264, 251] width 196 height 6
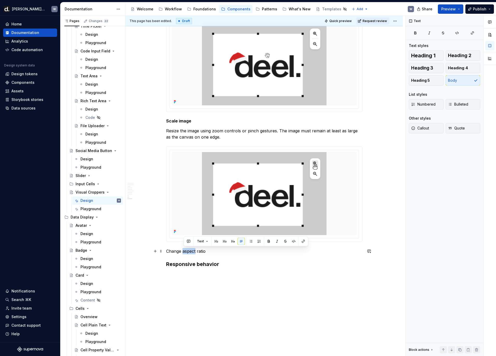
click at [196, 251] on p "Change aspect ratio" at bounding box center [264, 251] width 196 height 6
click at [214, 243] on button "button" at bounding box center [216, 241] width 7 height 7
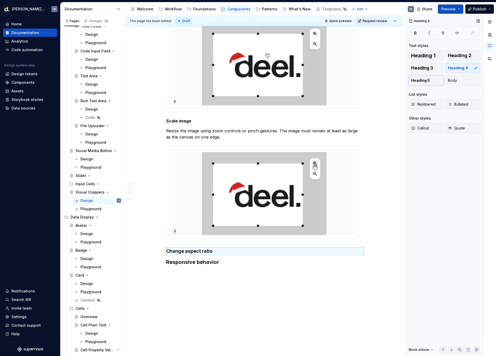
click at [429, 82] on button "Heading 5" at bounding box center [426, 80] width 35 height 10
click at [215, 248] on h5 "Change aspect ratio" at bounding box center [264, 250] width 196 height 5
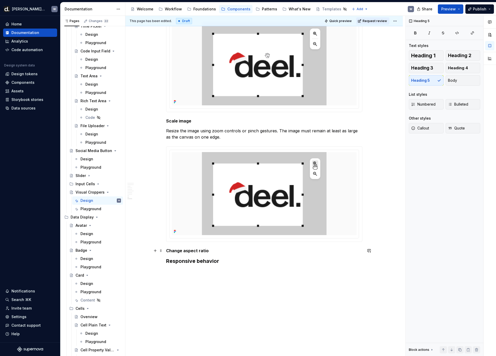
click at [215, 250] on h5 "Change aspect ratio" at bounding box center [264, 250] width 196 height 5
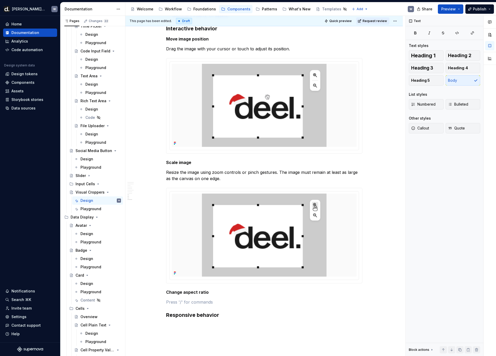
scroll to position [835, 0]
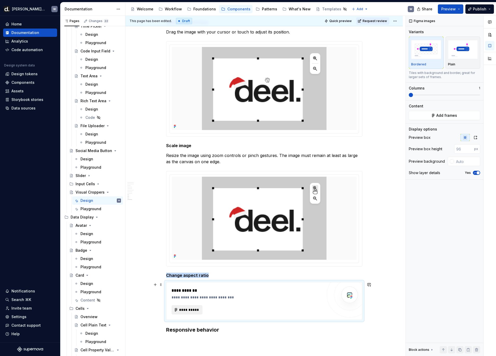
click at [193, 276] on span "**********" at bounding box center [189, 310] width 20 height 5
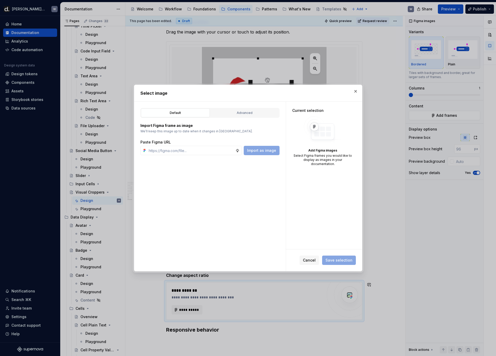
type textarea "*"
type input "https://www.figma.com/design/aNoWnYnNDaGH7x9Abg4ZMA/-Supernova--Static-Content?…"
click at [272, 151] on span "Import as image" at bounding box center [261, 150] width 29 height 5
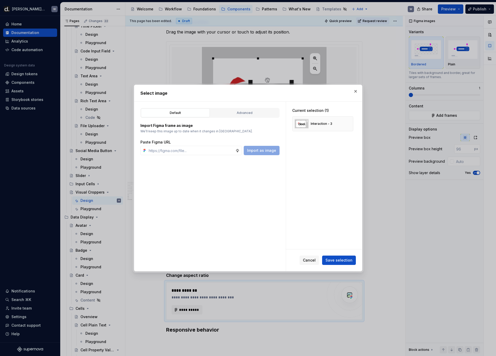
click at [344, 257] on button "Save selection" at bounding box center [339, 260] width 34 height 9
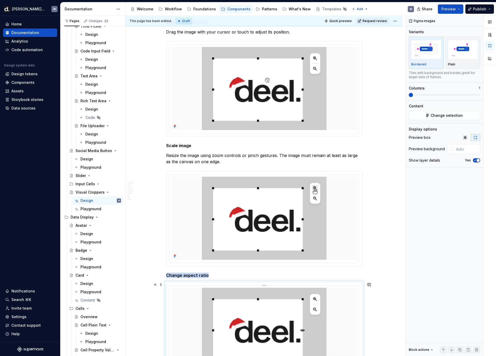
scroll to position [869, 0]
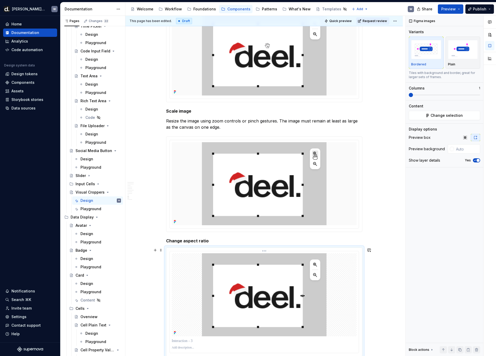
click at [344, 255] on div at bounding box center [264, 295] width 185 height 83
click at [456, 151] on input "text" at bounding box center [467, 148] width 26 height 9
type input "#FAFAFA"
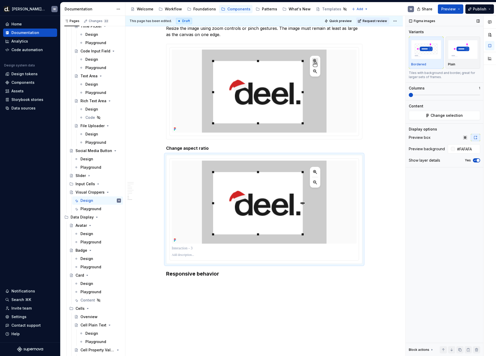
click at [471, 160] on icon "button" at bounding box center [475, 160] width 4 height 3
click at [238, 149] on h5 "Change aspect ratio" at bounding box center [264, 148] width 196 height 5
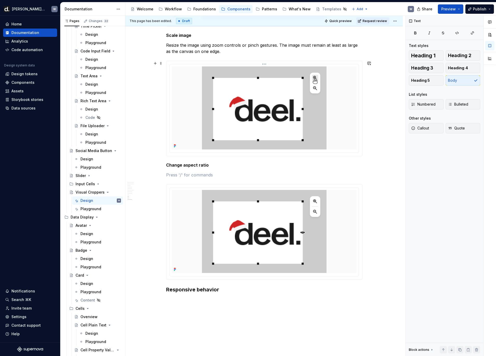
scroll to position [943, 0]
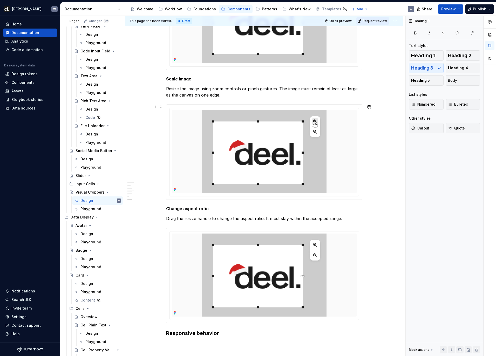
scroll to position [996, 0]
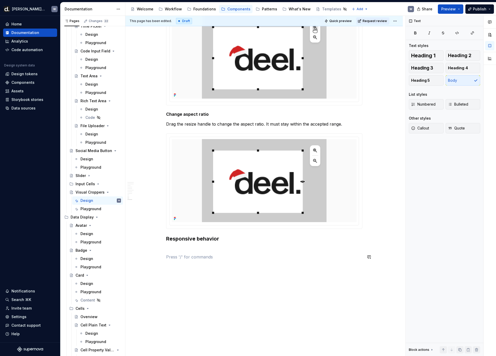
click at [225, 247] on h3 "Responsive behavior" at bounding box center [264, 242] width 196 height 15
click at [205, 246] on h3 "Responsive behavior Use mobile variant" at bounding box center [264, 242] width 196 height 15
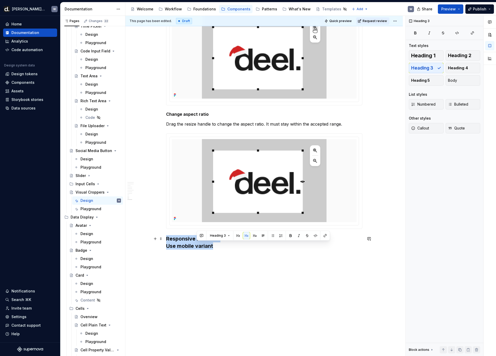
click at [205, 246] on h3 "Responsive behavior Use mobile variant" at bounding box center [264, 242] width 196 height 15
click at [217, 229] on button "button" at bounding box center [217, 228] width 7 height 7
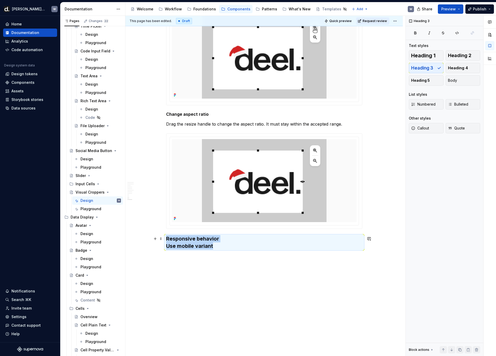
click at [201, 247] on h3 "Responsive behavior Use mobile variant" at bounding box center [264, 242] width 196 height 15
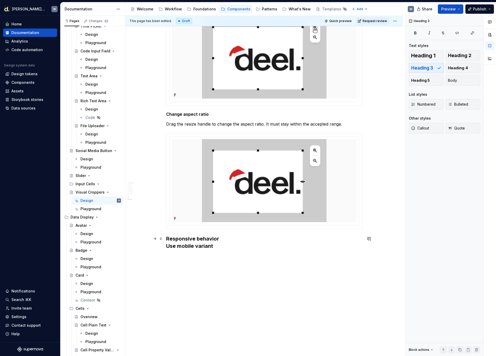
click at [166, 247] on div "This page has been edited. Draft Quick preview Request review Visual Croppers V…" at bounding box center [265, 186] width 280 height 341
click at [168, 246] on h3 "Responsive behavior Use mobile variant" at bounding box center [264, 242] width 196 height 15
click at [211, 250] on p "Use mobile variant" at bounding box center [264, 250] width 196 height 6
click at [94, 137] on div "Design" at bounding box center [91, 134] width 13 height 5
type textarea "*"
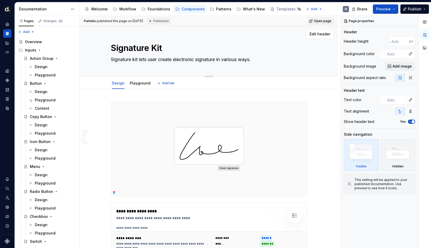
type textarea "*"
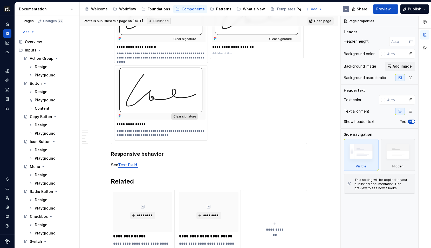
scroll to position [953, 0]
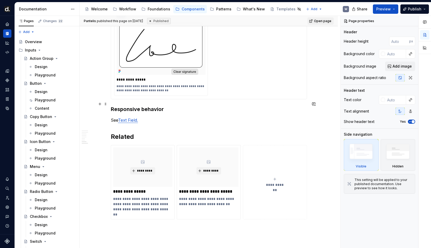
click at [113, 105] on h3 "Responsive behavior" at bounding box center [209, 108] width 196 height 7
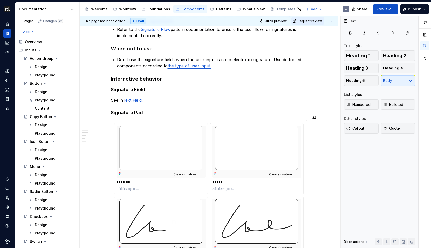
scroll to position [630, 0]
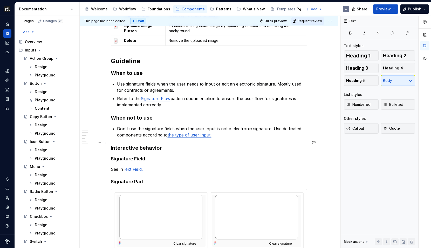
click at [132, 145] on h3 "Interactive behavior" at bounding box center [209, 147] width 196 height 7
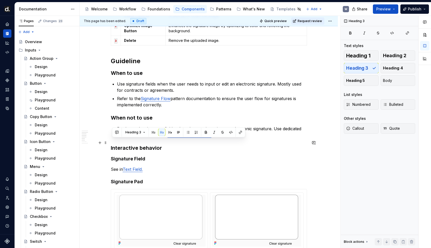
click at [132, 145] on h3 "Interactive behavior" at bounding box center [209, 147] width 196 height 7
copy h3 "Interactive behavior"
click at [135, 178] on h4 "Signature Pad" at bounding box center [209, 181] width 196 height 6
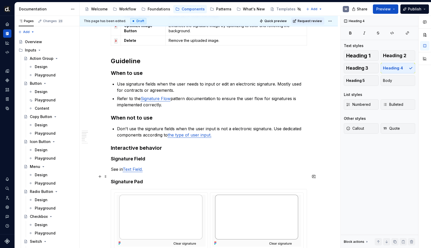
click at [135, 178] on h4 "Signature Pad" at bounding box center [209, 181] width 196 height 6
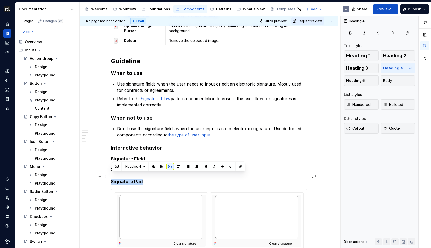
copy h4 "Signature Pad"
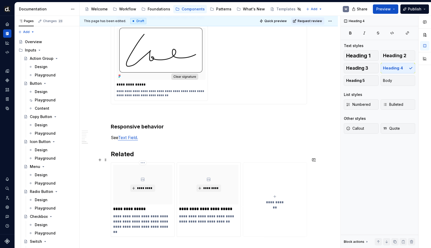
scroll to position [953, 0]
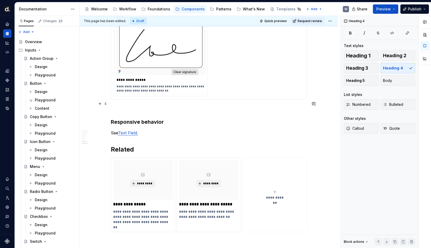
click at [131, 107] on p at bounding box center [209, 109] width 196 height 6
click at [128, 106] on p "Signature Cropper" at bounding box center [209, 109] width 196 height 6
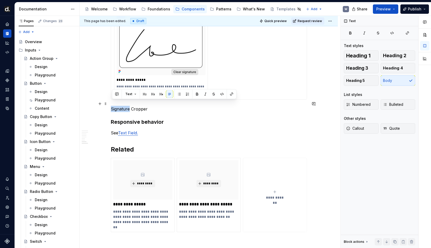
click at [128, 106] on p "Signature Cropper" at bounding box center [209, 109] width 196 height 6
click at [162, 95] on button "button" at bounding box center [161, 93] width 7 height 7
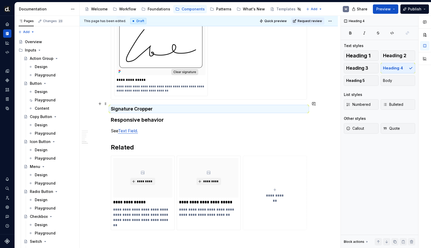
click at [157, 106] on h4 "Signature Cropper" at bounding box center [209, 109] width 196 height 6
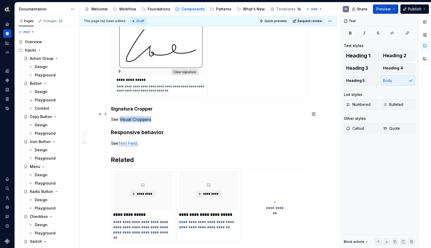
drag, startPoint x: 123, startPoint y: 114, endPoint x: 161, endPoint y: 115, distance: 38.7
click at [161, 116] on p "See Visual Croppers" at bounding box center [209, 119] width 196 height 6
click at [237, 105] on button "button" at bounding box center [240, 104] width 7 height 7
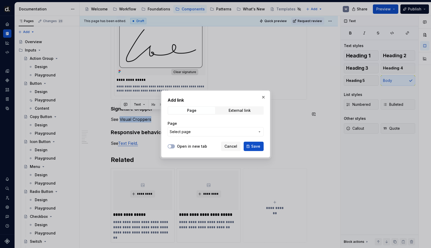
click at [220, 130] on span "Select page" at bounding box center [213, 131] width 86 height 5
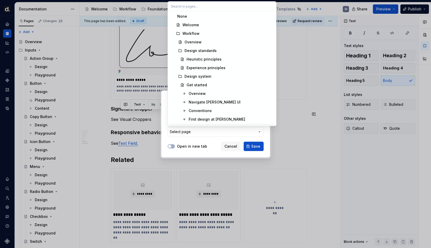
click at [206, 141] on div "Add link Page External link Page Select page Open in new tab Cancel Save" at bounding box center [215, 124] width 431 height 248
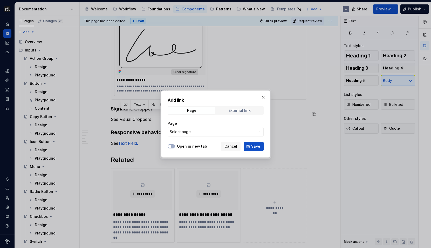
click at [229, 112] on span "External link" at bounding box center [239, 110] width 47 height 7
click at [200, 109] on span "Page" at bounding box center [191, 110] width 47 height 7
click at [205, 130] on span "Select page" at bounding box center [213, 131] width 86 height 5
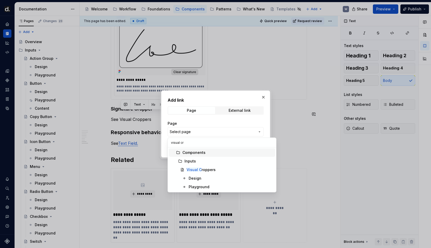
type input "visual cro"
click at [202, 171] on mark "Visual Cro" at bounding box center [196, 169] width 19 height 4
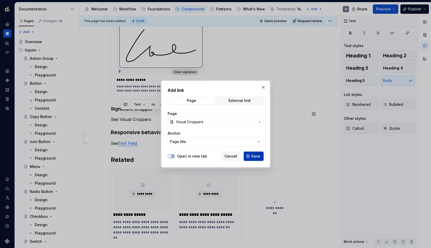
click at [260, 156] on span "Save" at bounding box center [255, 156] width 9 height 5
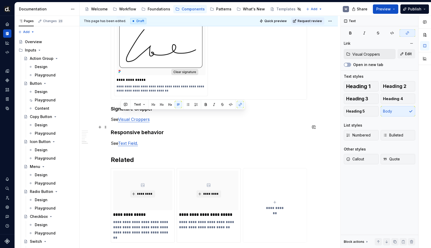
drag, startPoint x: 172, startPoint y: 124, endPoint x: 176, endPoint y: 125, distance: 3.2
click at [172, 129] on h3 "Responsive behavior" at bounding box center [209, 132] width 196 height 7
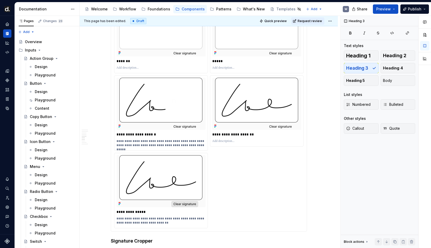
scroll to position [908, 0]
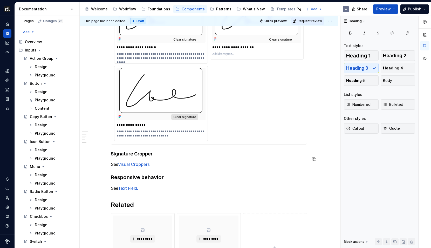
click at [159, 161] on p "See Visual Croppers" at bounding box center [209, 164] width 196 height 6
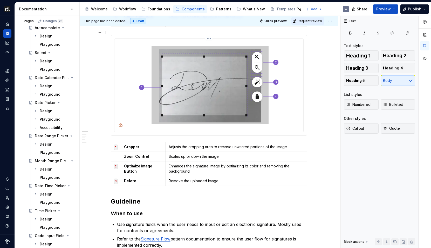
scroll to position [500, 0]
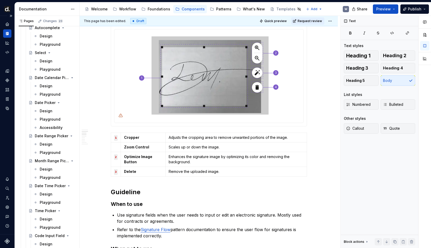
type textarea "*"
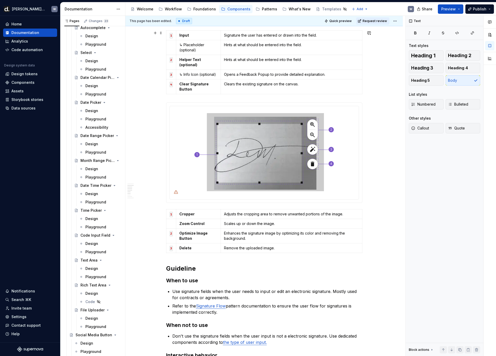
scroll to position [452, 0]
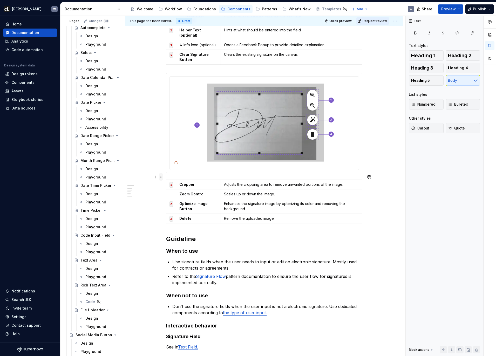
click at [163, 177] on span at bounding box center [161, 177] width 4 height 7
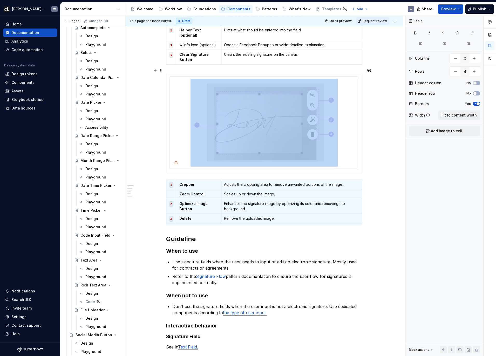
copy div
type textarea "*"
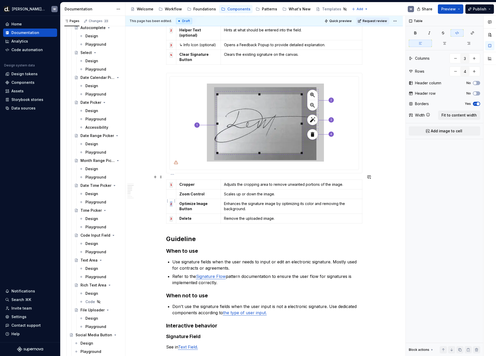
click at [172, 202] on code "2" at bounding box center [171, 204] width 3 height 5
copy code "2"
click at [169, 190] on td at bounding box center [171, 194] width 10 height 10
click at [173, 199] on html "Deel UI W Home Documentation Analytics Code automation Design system data Desig…" at bounding box center [248, 178] width 496 height 356
click at [166, 201] on html "Deel UI W Home Documentation Analytics Code automation Design system data Desig…" at bounding box center [248, 178] width 496 height 356
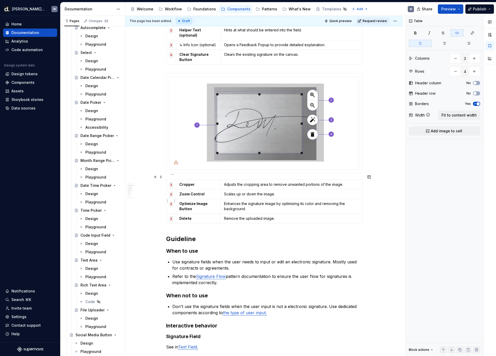
click at [172, 202] on code "2" at bounding box center [171, 204] width 3 height 5
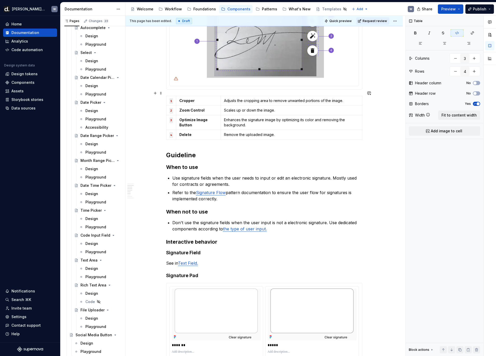
scroll to position [488, 0]
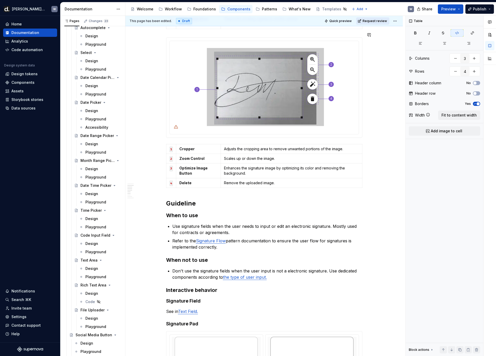
click at [378, 20] on span "Request review" at bounding box center [375, 21] width 24 height 4
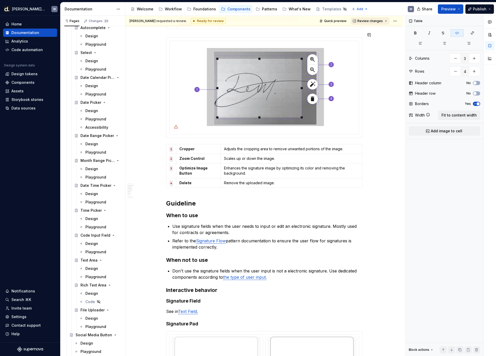
click at [378, 21] on span "Review changes" at bounding box center [370, 21] width 25 height 4
click at [376, 32] on div "Approve" at bounding box center [387, 31] width 45 height 5
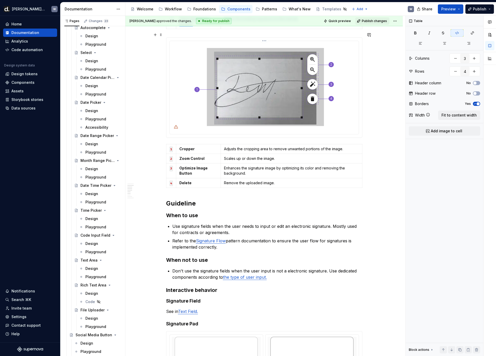
click at [243, 88] on img at bounding box center [264, 87] width 147 height 88
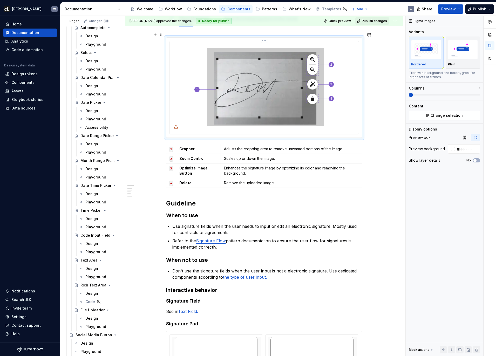
click at [269, 41] on div at bounding box center [264, 87] width 189 height 93
click at [267, 35] on html "Deel UI W Home Documentation Analytics Code automation Design system data Desig…" at bounding box center [248, 178] width 496 height 356
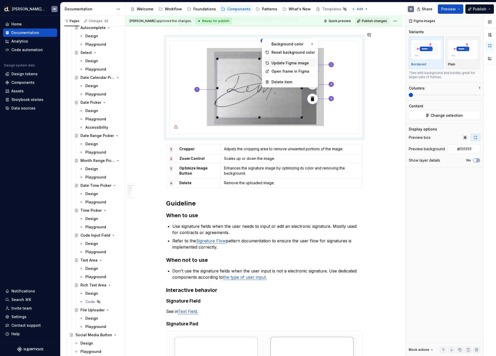
click at [285, 62] on div "Update Figma image" at bounding box center [293, 63] width 43 height 5
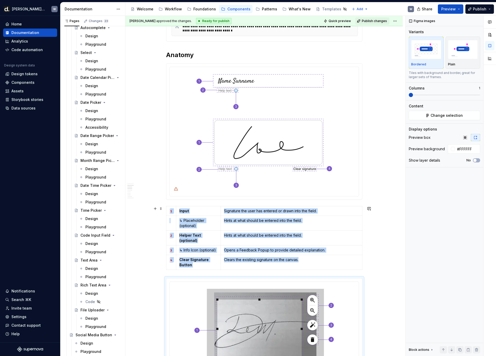
scroll to position [413, 0]
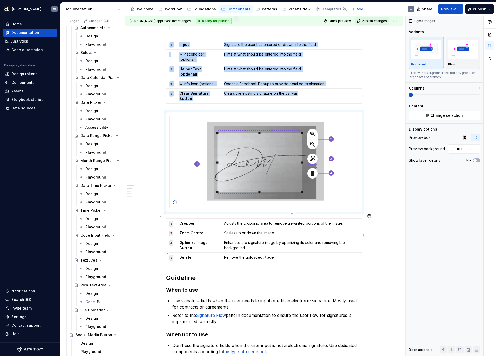
click at [282, 255] on p "Remove the uploaded image." at bounding box center [291, 257] width 135 height 5
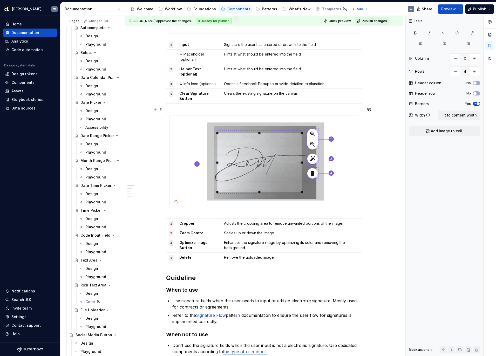
click at [384, 150] on div "**********" at bounding box center [264, 286] width 278 height 1218
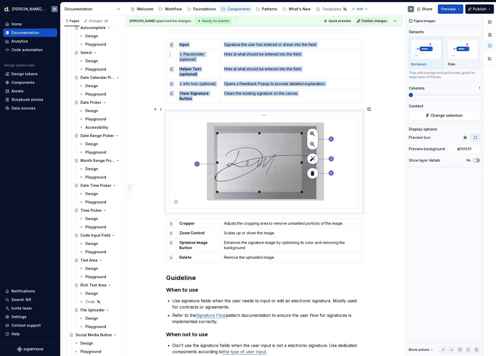
click at [304, 159] on img at bounding box center [264, 162] width 147 height 88
click at [441, 114] on span "Change selection" at bounding box center [447, 115] width 32 height 5
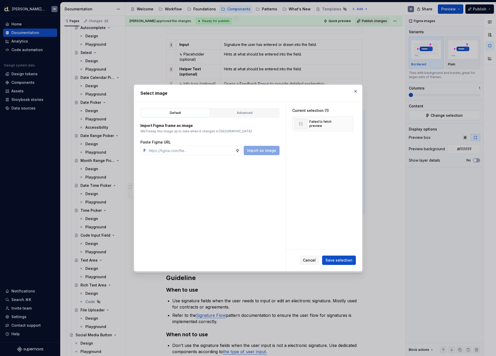
type textarea "*"
click at [349, 124] on button "button" at bounding box center [347, 123] width 7 height 7
click at [200, 147] on input "text" at bounding box center [191, 150] width 89 height 9
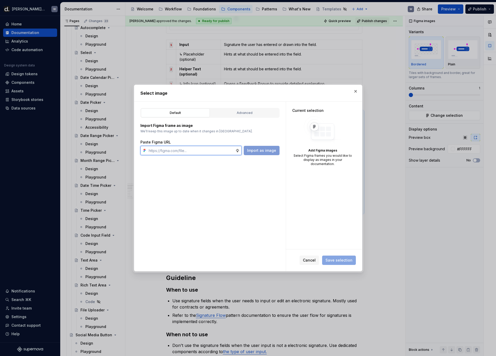
paste input "https://www.figma.com/design/DtsfadHWxtkdJIiGkih7U0/-Core--Components?node-id=1…"
type input "https://www.figma.com/design/DtsfadHWxtkdJIiGkih7U0/-Core--Components?node-id=1…"
click at [271, 150] on span "Import as image" at bounding box center [261, 150] width 29 height 5
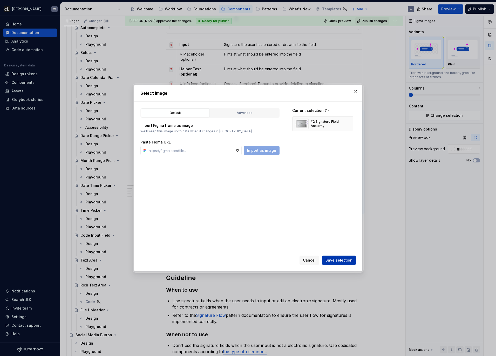
click at [352, 263] on span "Save selection" at bounding box center [339, 260] width 27 height 5
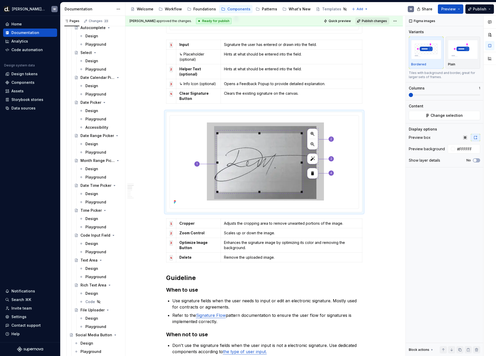
click at [376, 18] on button "Publish changes" at bounding box center [373, 20] width 34 height 7
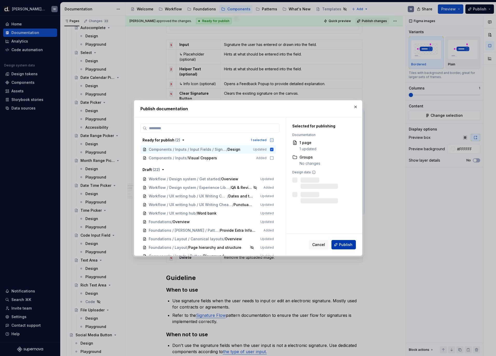
click at [351, 248] on button "Publish" at bounding box center [344, 244] width 24 height 9
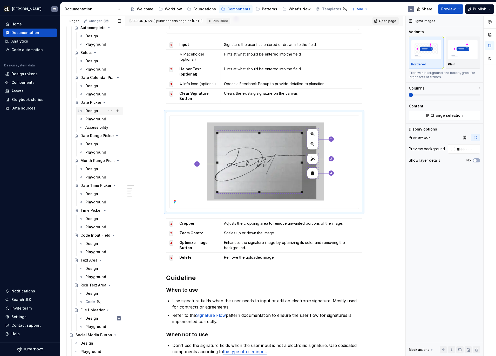
click at [92, 110] on div "Design" at bounding box center [91, 110] width 13 height 5
type textarea "*"
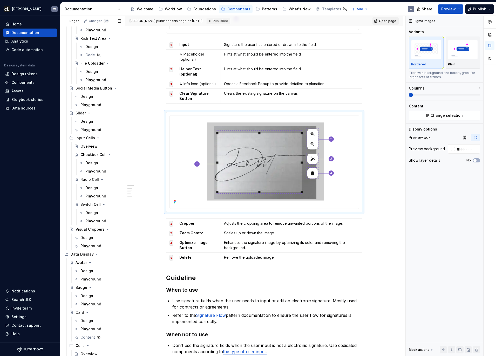
scroll to position [861, 0]
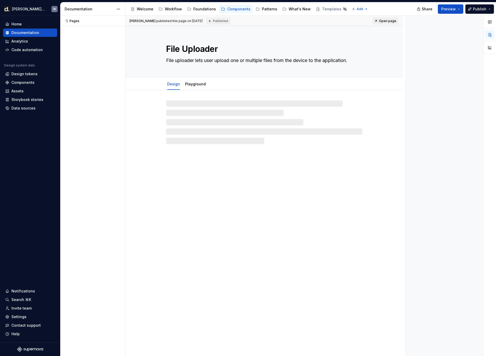
type textarea "*"
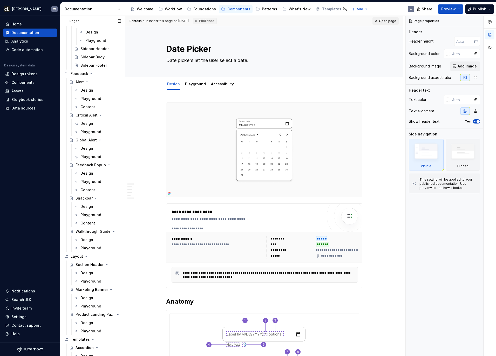
scroll to position [1955, 0]
click at [90, 274] on div "Design" at bounding box center [87, 272] width 13 height 5
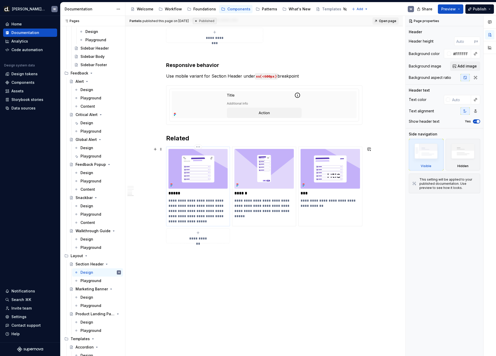
scroll to position [987, 0]
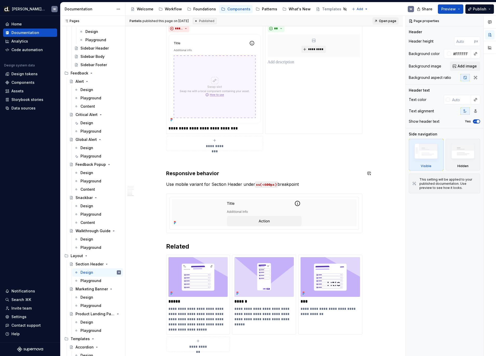
click at [197, 181] on p "Use mobile variant for Section Header under xs(<600px) breakpoint" at bounding box center [264, 184] width 196 height 6
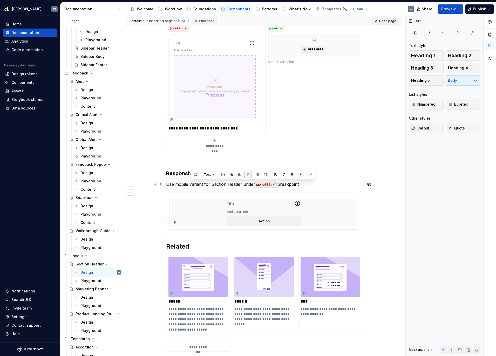
click at [197, 181] on p "Use mobile variant for Section Header under xs(<600px) breakpoint" at bounding box center [264, 184] width 196 height 6
type textarea "*"
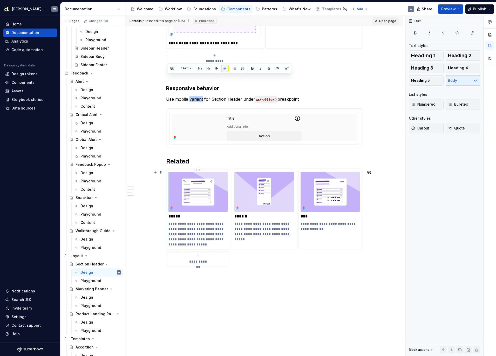
scroll to position [922, 0]
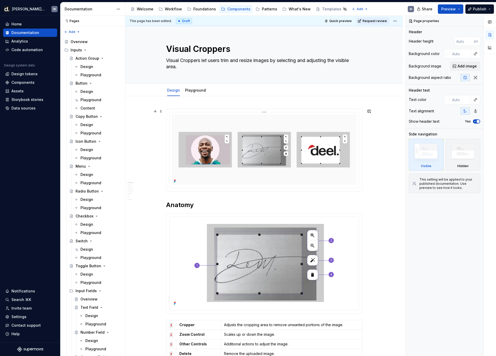
scroll to position [1015, 0]
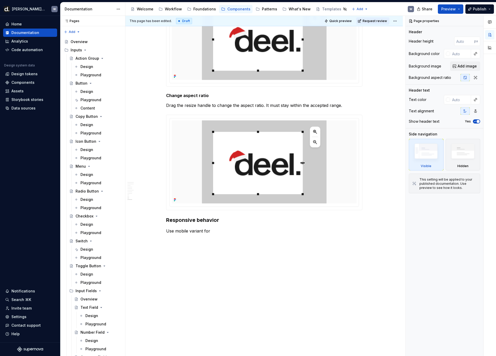
type textarea "*"
click at [190, 230] on p "Use mobile variant for" at bounding box center [264, 231] width 196 height 6
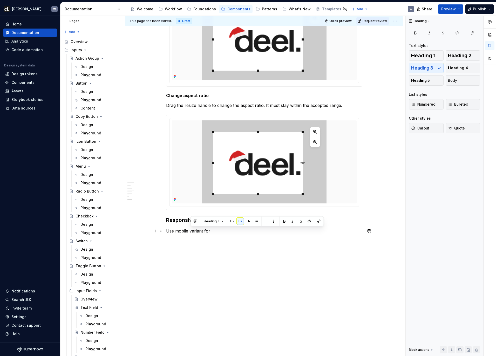
click at [190, 230] on p "Use mobile variant for" at bounding box center [264, 231] width 196 height 6
drag, startPoint x: 242, startPoint y: 231, endPoint x: 213, endPoint y: 230, distance: 29.6
click at [213, 230] on p "Use mobile variant for Section Header under xs(<600px) breakpoint" at bounding box center [264, 231] width 196 height 6
click at [309, 230] on p "Use mobile variant for Visual Croppers under xs(<600px) breakpoint" at bounding box center [264, 231] width 196 height 6
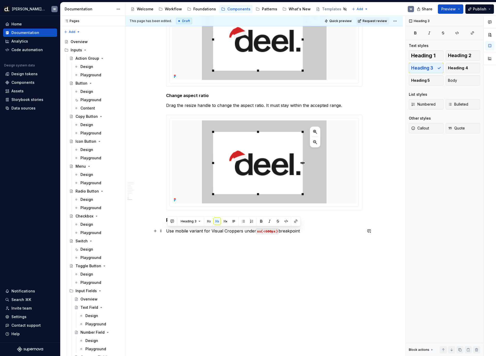
click at [309, 230] on p "Use mobile variant for Visual Croppers under xs(<600px) breakpoint" at bounding box center [264, 231] width 196 height 6
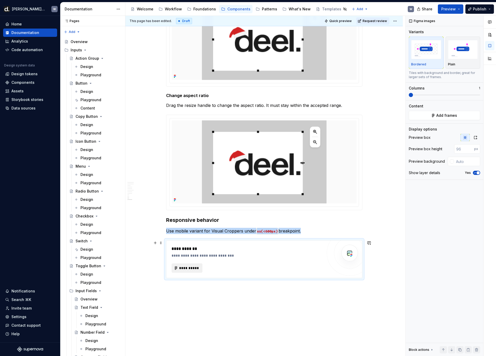
click at [196, 268] on span "**********" at bounding box center [189, 268] width 20 height 5
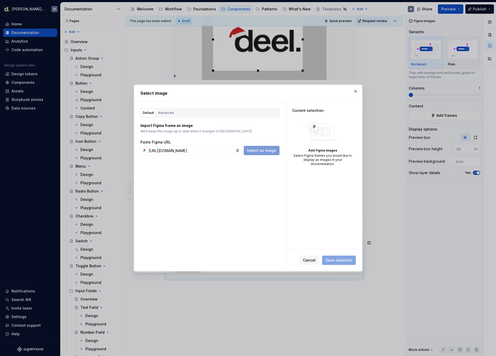
scroll to position [0, 138]
type input "[URL][DOMAIN_NAME]"
click at [269, 151] on span "Import as image" at bounding box center [261, 150] width 29 height 5
click at [206, 149] on input "text" at bounding box center [191, 150] width 89 height 9
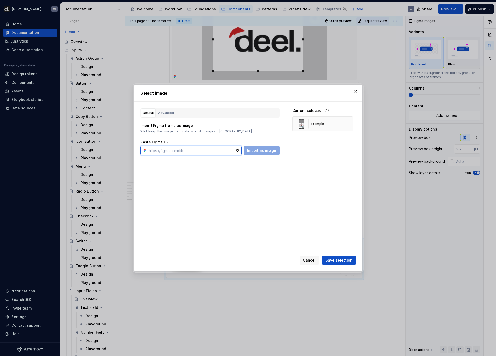
paste input "[URL][DOMAIN_NAME]"
type input "[URL][DOMAIN_NAME]"
click at [272, 150] on span "Import as image" at bounding box center [261, 150] width 29 height 5
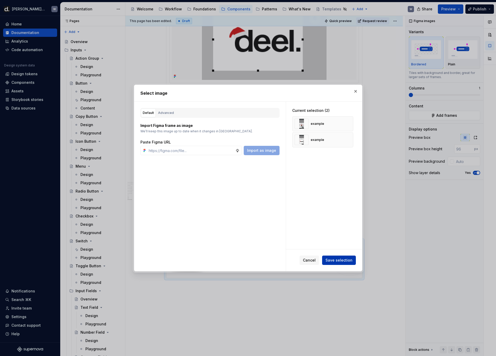
click at [343, 259] on span "Save selection" at bounding box center [339, 260] width 27 height 5
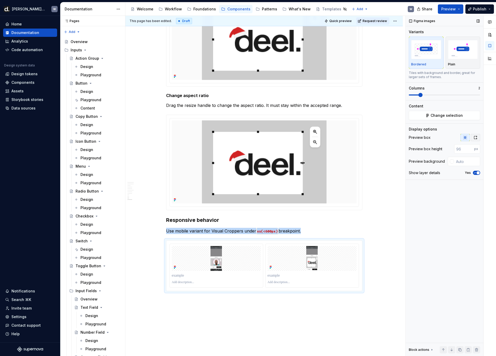
click at [475, 141] on button "button" at bounding box center [475, 137] width 9 height 7
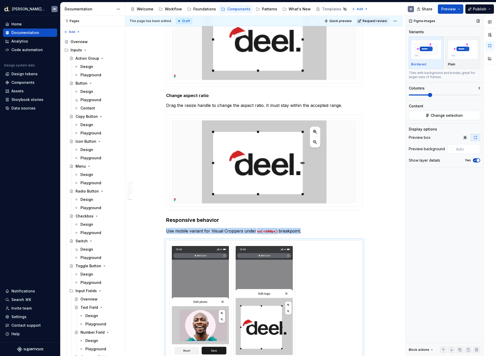
scroll to position [1047, 0]
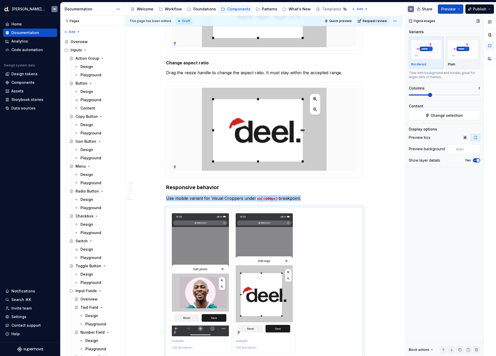
click at [428, 95] on span at bounding box center [430, 95] width 4 height 4
click at [477, 148] on input "text" at bounding box center [467, 148] width 26 height 9
type input "#FAFAFA"
click at [478, 159] on button "Yes" at bounding box center [476, 160] width 7 height 4
click at [446, 117] on span "Change selection" at bounding box center [447, 115] width 32 height 5
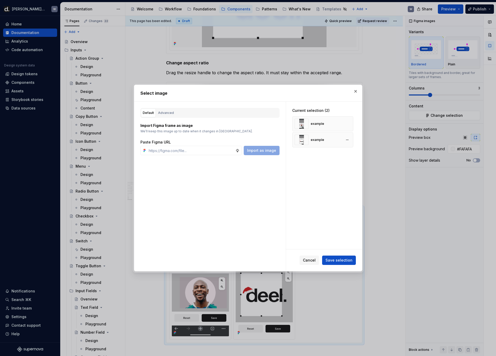
type textarea "*"
click at [351, 138] on button "button" at bounding box center [347, 139] width 7 height 7
click at [348, 121] on button "button" at bounding box center [347, 123] width 7 height 7
click at [213, 153] on input "text" at bounding box center [191, 150] width 89 height 9
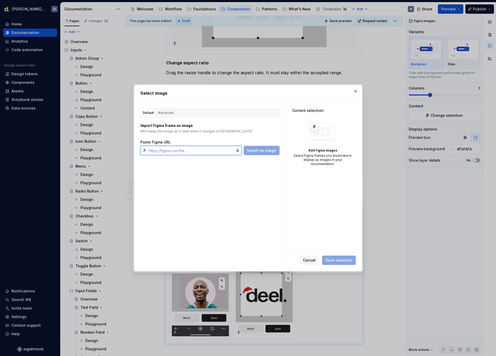
paste input "[URL][DOMAIN_NAME]"
type input "[URL][DOMAIN_NAME]"
click at [252, 152] on span "Import as image" at bounding box center [261, 150] width 29 height 5
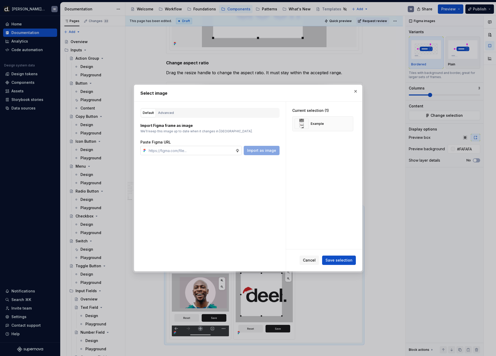
click at [209, 152] on input "text" at bounding box center [191, 150] width 89 height 9
paste input "[URL][DOMAIN_NAME]"
type input "[URL][DOMAIN_NAME]"
click at [269, 151] on span "Import as image" at bounding box center [261, 150] width 29 height 5
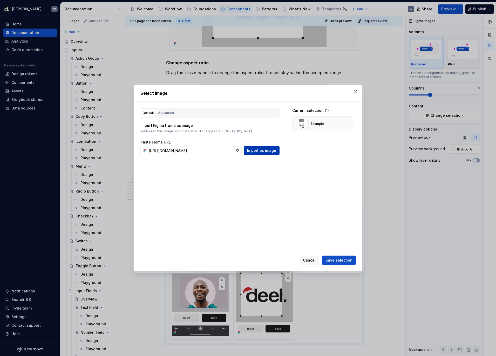
scroll to position [0, 0]
click at [345, 261] on span "Save selection" at bounding box center [339, 260] width 27 height 5
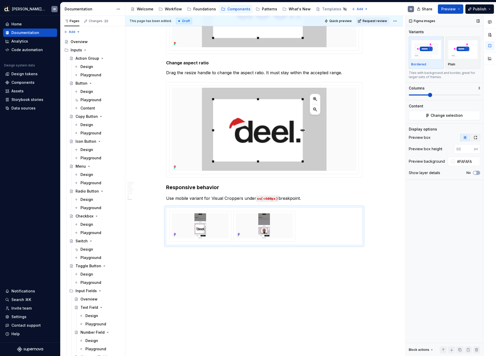
click at [475, 137] on icon "button" at bounding box center [476, 138] width 4 height 4
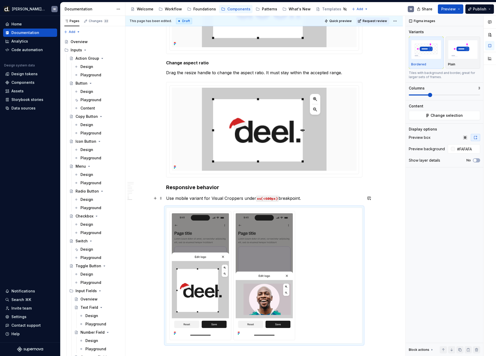
click at [319, 198] on p "Use mobile variant for Visual Croppers under xs(<600px) breakpoint." at bounding box center [264, 198] width 196 height 6
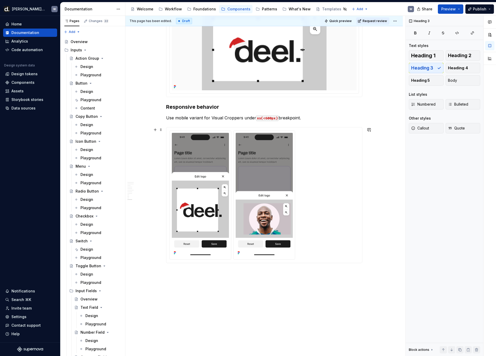
scroll to position [1134, 0]
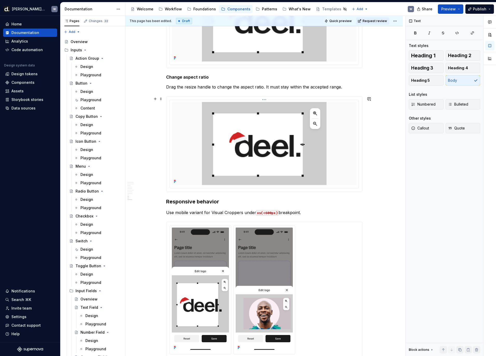
scroll to position [1160, 0]
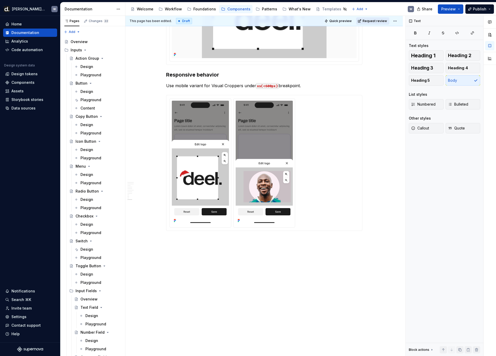
click at [376, 23] on span "Request review" at bounding box center [375, 21] width 24 height 4
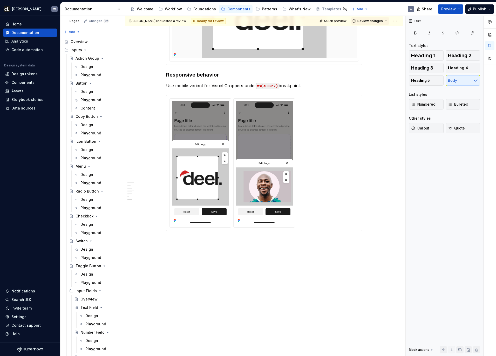
click at [376, 23] on span "Review changes" at bounding box center [370, 21] width 25 height 4
click at [353, 122] on div at bounding box center [265, 162] width 190 height 129
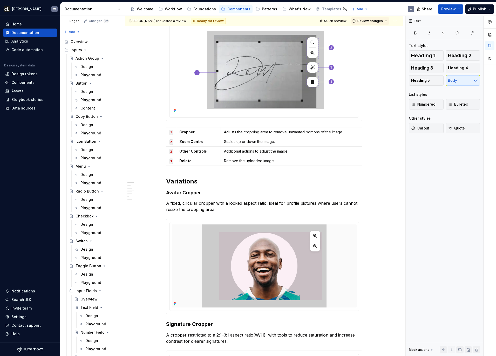
scroll to position [0, 0]
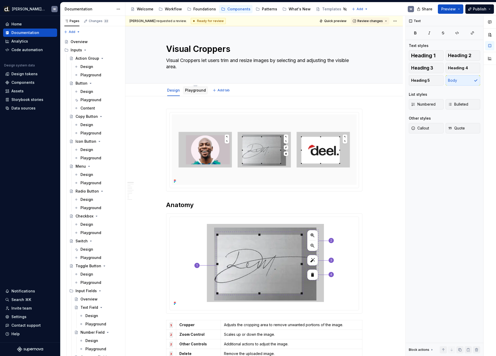
click at [196, 90] on link "Playground" at bounding box center [195, 90] width 21 height 4
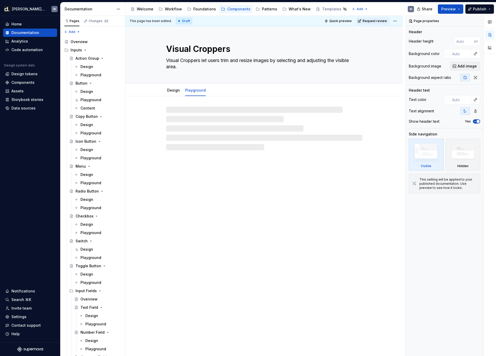
type textarea "*"
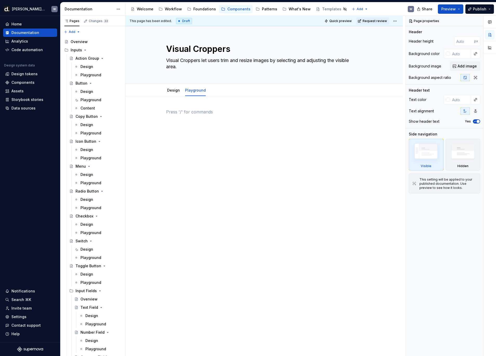
click at [198, 110] on p at bounding box center [264, 112] width 196 height 6
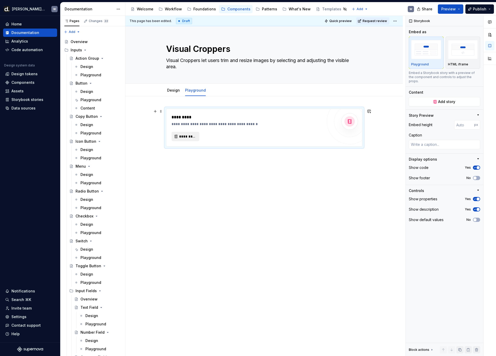
click at [193, 137] on span "*********" at bounding box center [187, 136] width 17 height 5
type textarea "*"
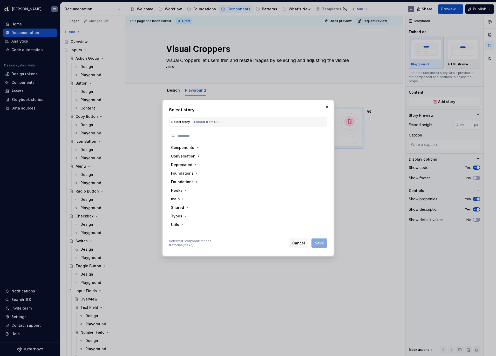
click at [219, 135] on input "search" at bounding box center [252, 135] width 152 height 5
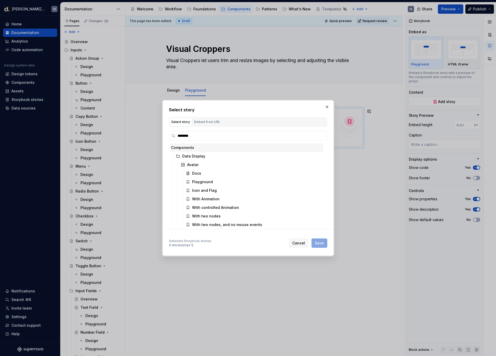
type input "*********"
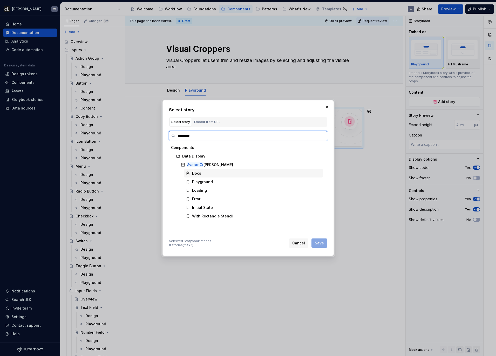
click at [210, 182] on div "Playground" at bounding box center [202, 182] width 21 height 5
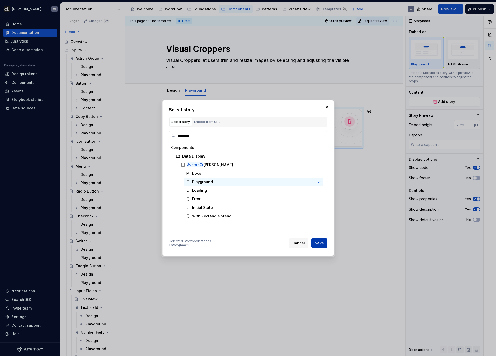
click at [320, 243] on span "Save" at bounding box center [319, 243] width 9 height 5
type textarea "*"
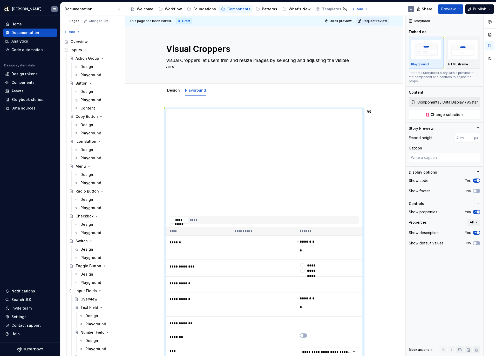
click at [185, 101] on div "**********" at bounding box center [264, 284] width 278 height 377
click at [161, 111] on span at bounding box center [161, 111] width 4 height 7
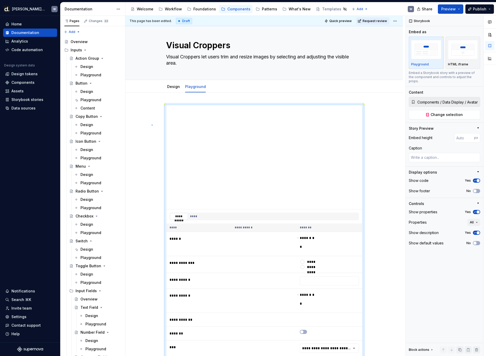
click at [152, 125] on div "**********" at bounding box center [265, 186] width 280 height 341
click at [156, 109] on button "button" at bounding box center [155, 107] width 7 height 7
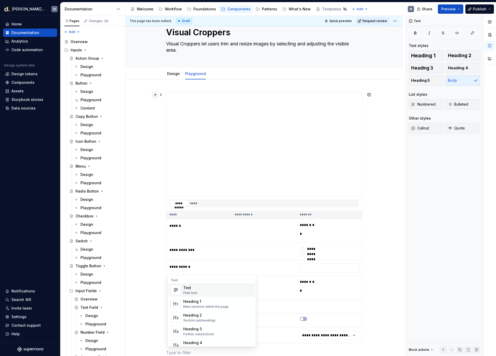
scroll to position [41, 0]
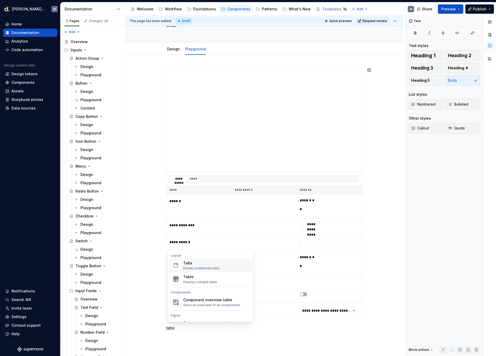
click at [225, 268] on div "Tabs Divide content into tabs" at bounding box center [216, 266] width 67 height 10
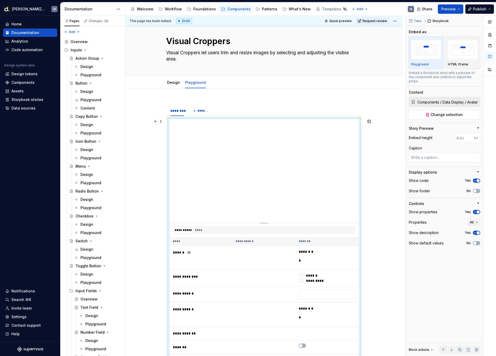
scroll to position [53, 0]
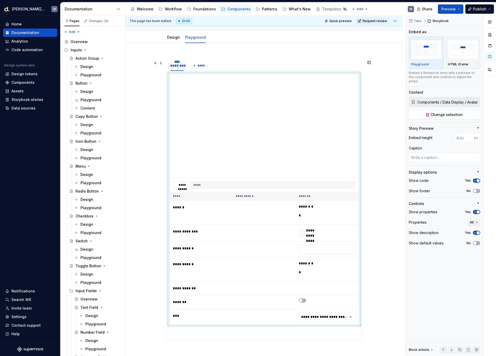
click at [180, 62] on html "[PERSON_NAME] UI W Home Documentation Analytics Code automation Design system d…" at bounding box center [248, 178] width 496 height 356
click at [182, 69] on icon at bounding box center [181, 69] width 3 height 3
type textarea "*"
type input "**********"
click at [221, 64] on div "**********" at bounding box center [264, 215] width 278 height 485
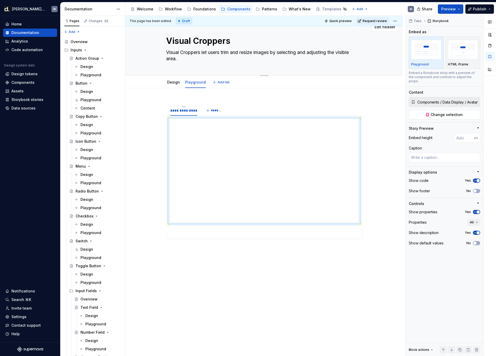
scroll to position [8, 0]
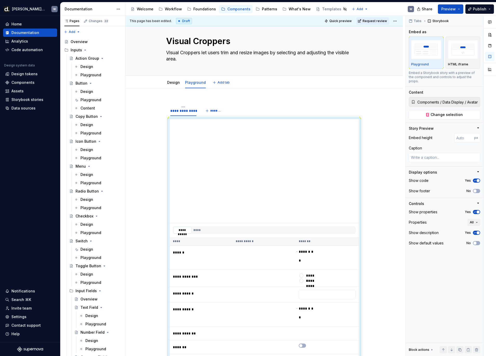
type textarea "*"
click at [212, 112] on span "*******" at bounding box center [216, 111] width 12 height 4
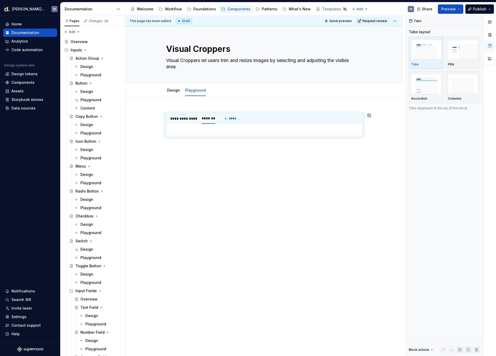
scroll to position [0, 0]
type input "**********"
click at [241, 139] on div "**********" at bounding box center [264, 125] width 196 height 32
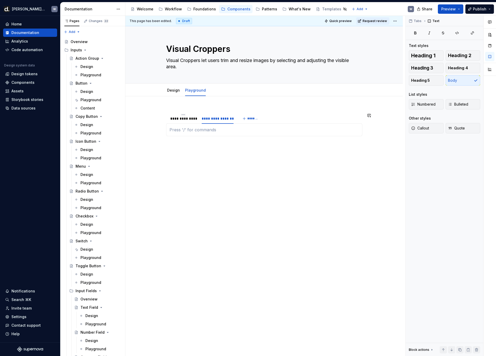
click at [236, 132] on p at bounding box center [265, 130] width 190 height 6
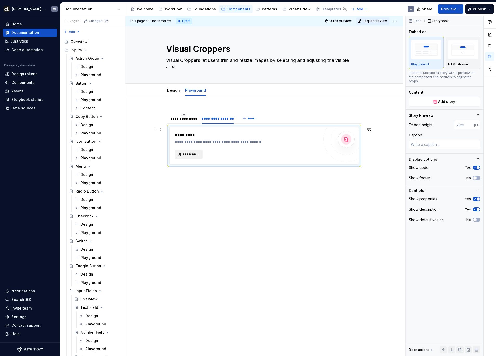
click at [194, 156] on span "*********" at bounding box center [191, 154] width 17 height 5
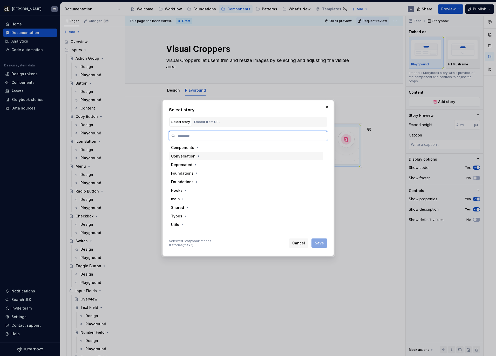
type textarea "*"
type input "*********"
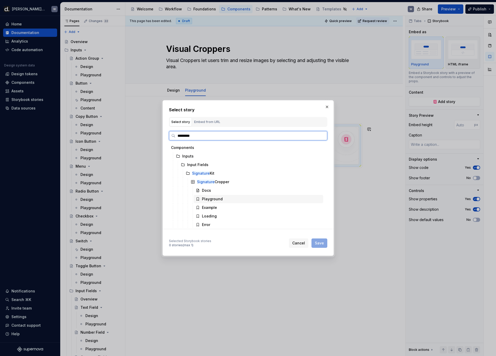
drag, startPoint x: 213, startPoint y: 198, endPoint x: 224, endPoint y: 202, distance: 12.1
click at [213, 198] on div "Playground" at bounding box center [212, 199] width 21 height 5
click at [320, 244] on span "Save" at bounding box center [319, 243] width 9 height 5
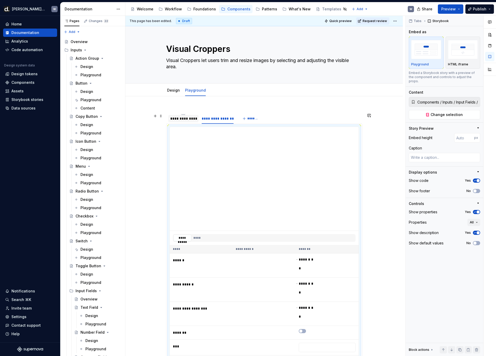
click at [189, 119] on div "**********" at bounding box center [183, 118] width 26 height 5
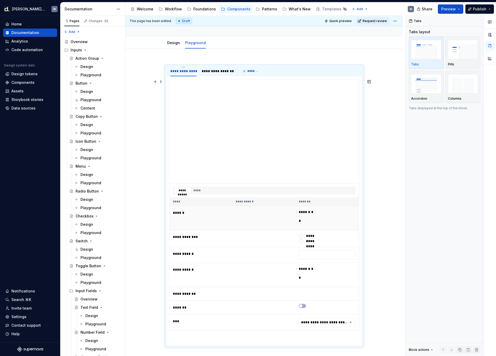
scroll to position [48, 0]
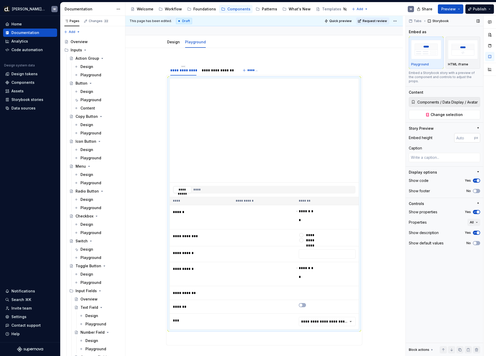
type textarea "*"
click at [464, 136] on input "number" at bounding box center [465, 137] width 20 height 9
type input "800"
type textarea "*"
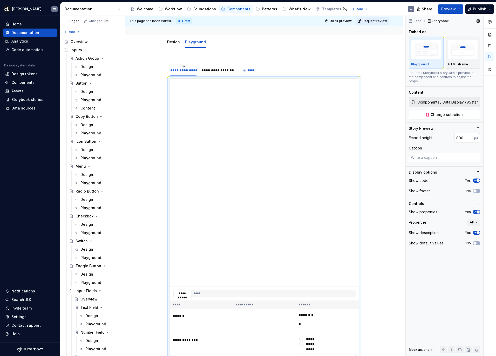
click at [464, 136] on input "800" at bounding box center [465, 137] width 20 height 9
type input "600"
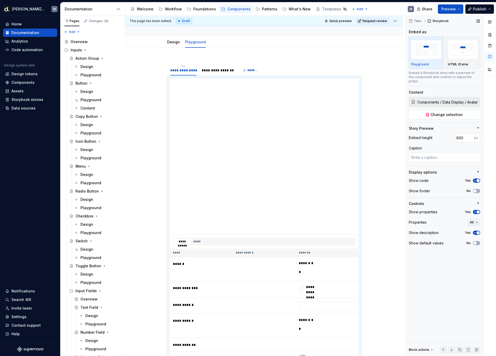
click at [463, 135] on input "600" at bounding box center [465, 137] width 20 height 9
click at [221, 69] on div "**********" at bounding box center [218, 70] width 32 height 5
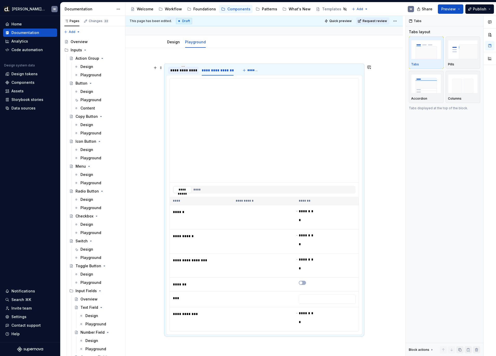
click at [188, 72] on div "**********" at bounding box center [183, 70] width 26 height 5
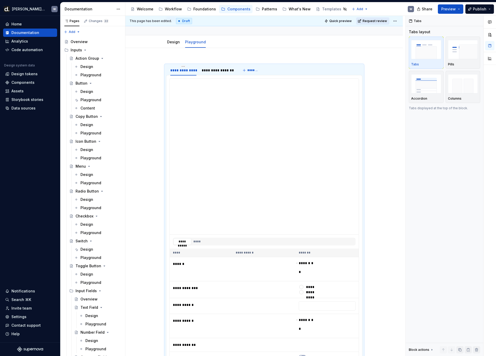
click at [375, 21] on span "Request review" at bounding box center [375, 21] width 24 height 4
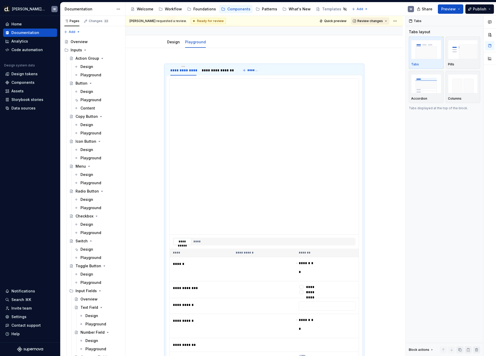
click at [373, 22] on span "Review changes" at bounding box center [370, 21] width 25 height 4
click at [373, 31] on div "Approve" at bounding box center [387, 31] width 45 height 5
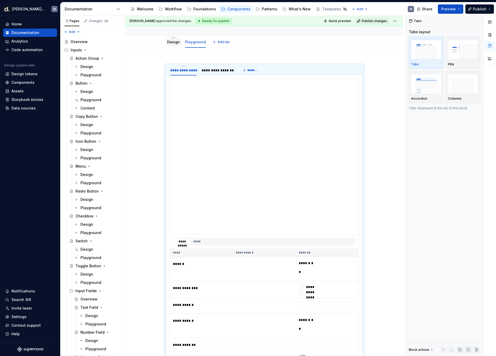
click at [175, 41] on link "Design" at bounding box center [173, 42] width 13 height 4
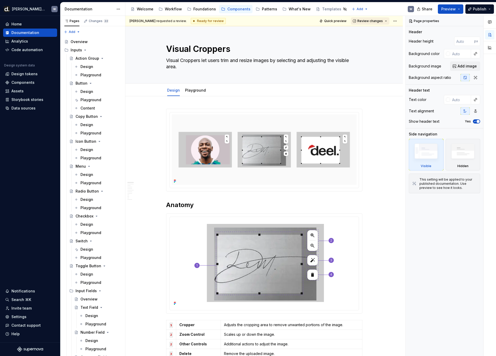
click at [376, 21] on span "Review changes" at bounding box center [370, 21] width 25 height 4
click at [374, 30] on div "Approve" at bounding box center [387, 31] width 45 height 5
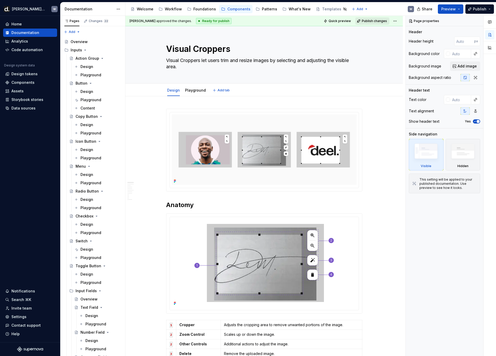
click at [374, 21] on span "Publish changes" at bounding box center [374, 21] width 25 height 4
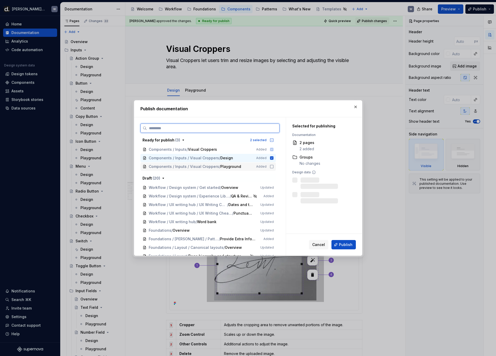
click at [274, 167] on icon at bounding box center [272, 167] width 4 height 4
click at [349, 245] on span "Publish" at bounding box center [346, 244] width 14 height 5
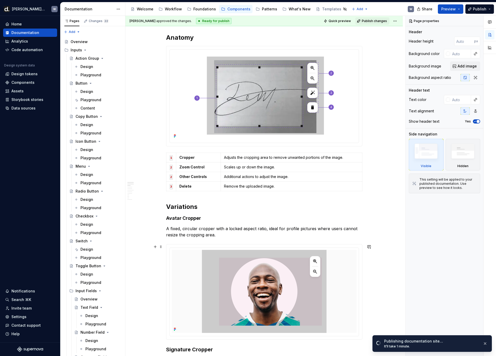
scroll to position [145, 0]
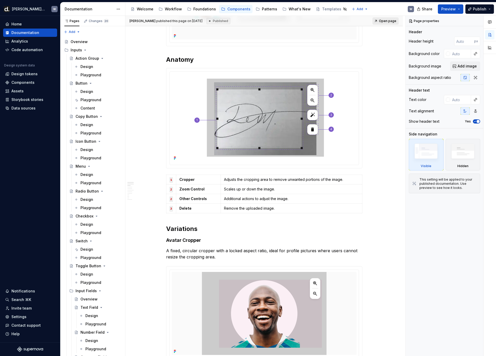
click at [395, 21] on span "Open page" at bounding box center [387, 21] width 17 height 4
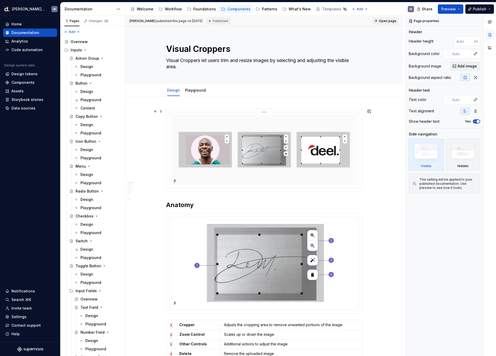
click at [250, 132] on img at bounding box center [264, 150] width 185 height 70
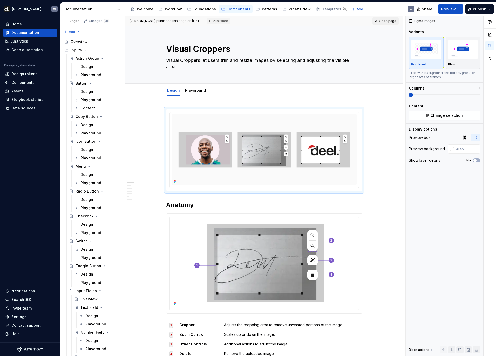
type textarea "*"
click at [467, 151] on input "text" at bounding box center [467, 148] width 26 height 9
type input "#FAFAFA"
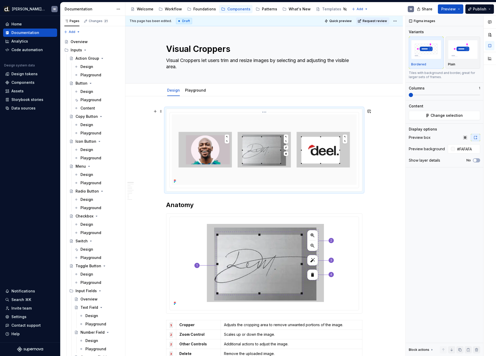
click at [268, 115] on img at bounding box center [264, 150] width 185 height 70
click at [267, 112] on html "[PERSON_NAME] UI W Home Documentation Analytics Code automation Design system d…" at bounding box center [248, 178] width 496 height 356
click at [281, 138] on div "Update Figma image" at bounding box center [293, 139] width 43 height 5
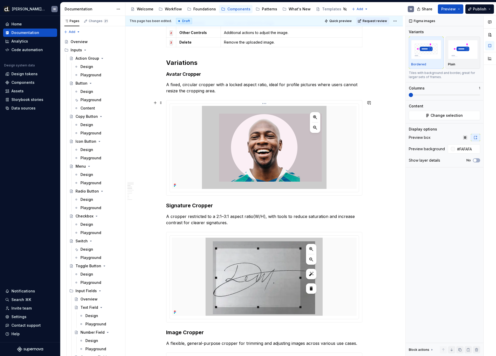
scroll to position [326, 0]
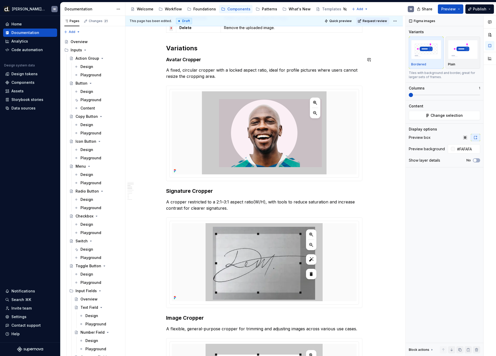
type textarea "*"
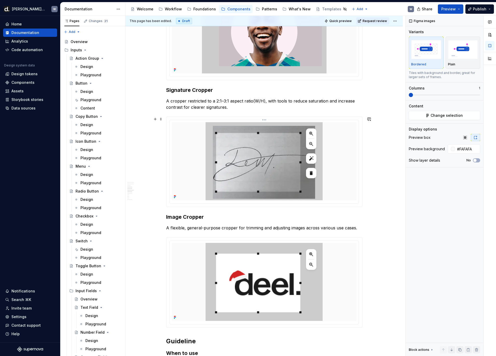
scroll to position [312, 0]
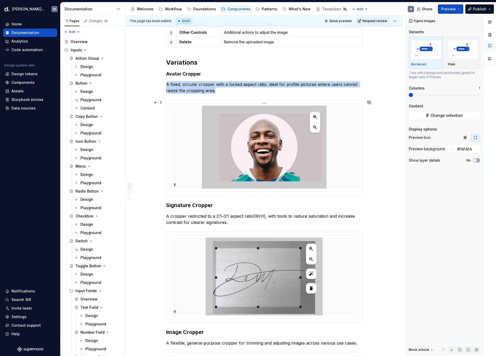
click at [253, 157] on img at bounding box center [264, 147] width 125 height 83
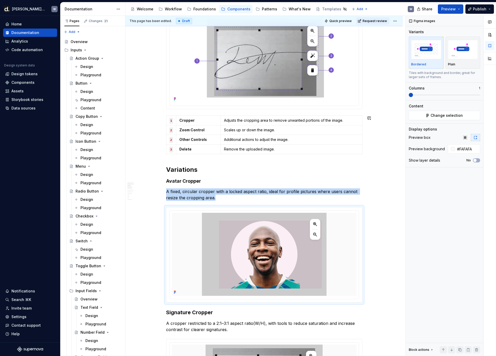
scroll to position [103, 0]
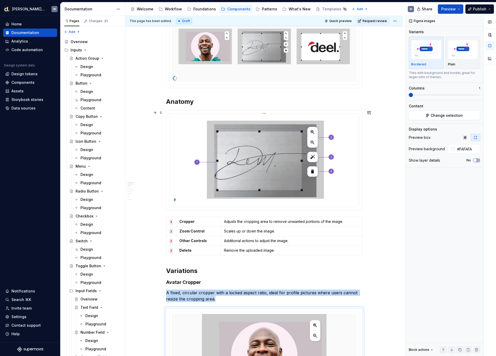
type input "#FFFFFF"
click at [271, 128] on img at bounding box center [264, 160] width 147 height 88
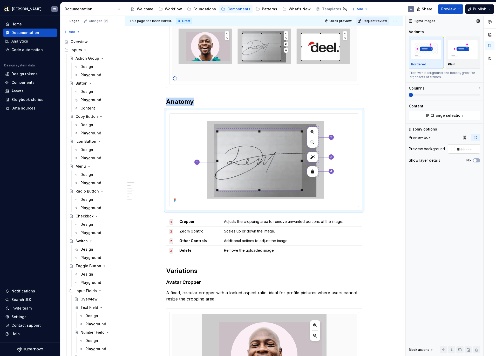
click at [460, 150] on input "#FFFFFF" at bounding box center [467, 148] width 25 height 9
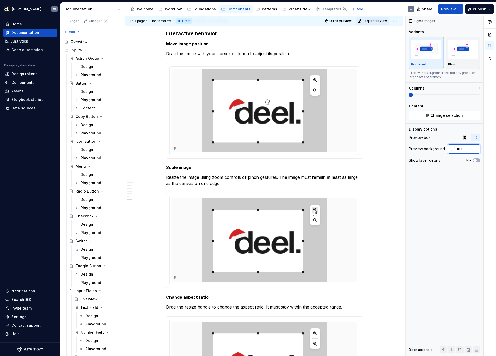
scroll to position [1150, 0]
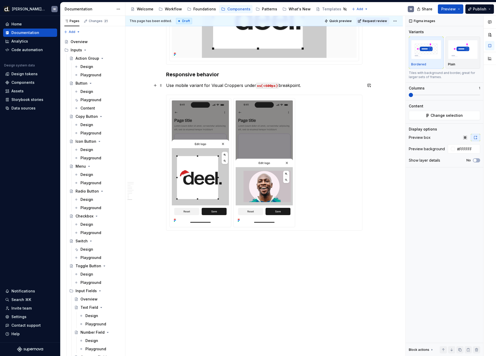
click at [192, 86] on p "Use mobile variant for Visual Croppers under xs(<600px) breakpoint." at bounding box center [264, 85] width 196 height 6
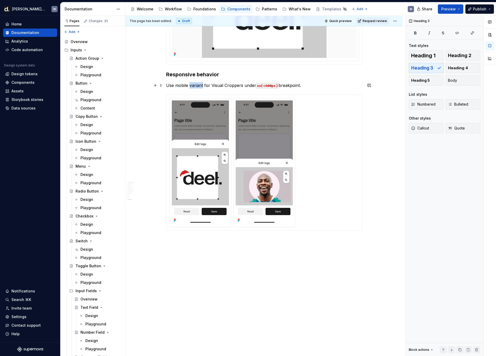
click at [192, 86] on p "Use mobile variant for Visual Croppers under xs(<600px) breakpoint." at bounding box center [264, 85] width 196 height 6
click at [458, 81] on button "Body" at bounding box center [463, 80] width 35 height 10
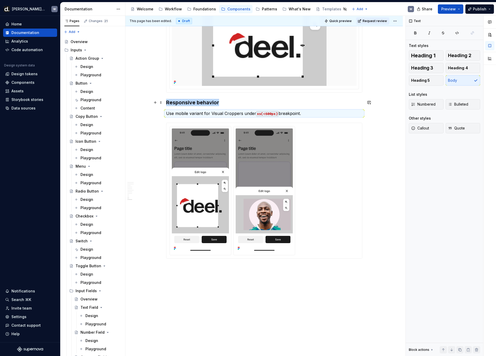
scroll to position [1068, 0]
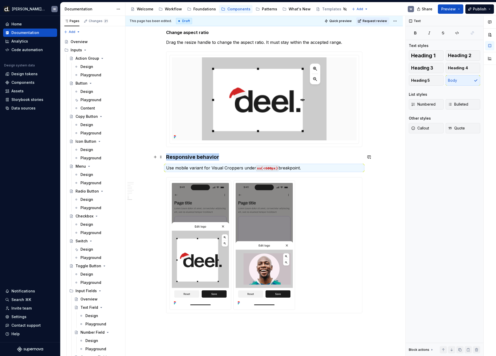
click at [212, 158] on h3 "Responsive behavior" at bounding box center [264, 157] width 196 height 7
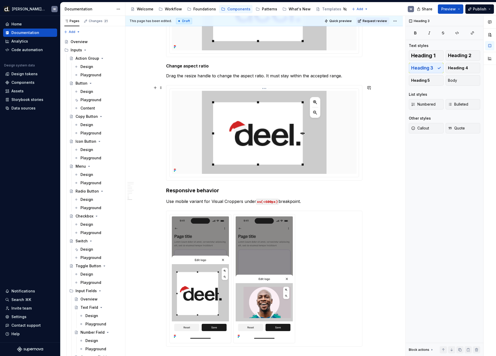
scroll to position [1024, 0]
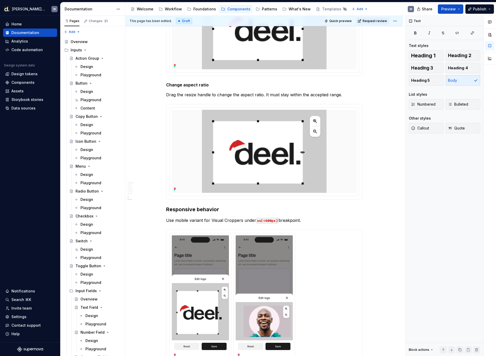
scroll to position [1015, 0]
click at [374, 19] on span "Request review" at bounding box center [375, 21] width 24 height 4
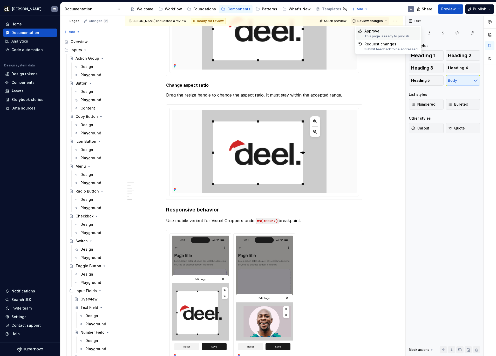
click at [376, 32] on div "Approve" at bounding box center [387, 31] width 45 height 5
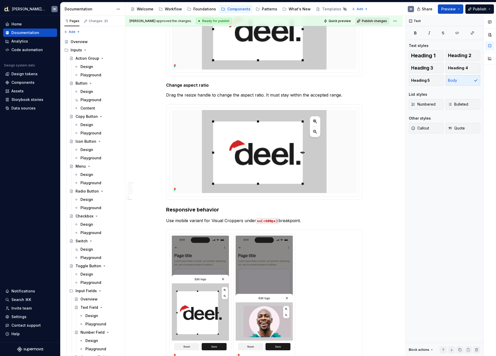
click at [377, 23] on span "Publish changes" at bounding box center [374, 21] width 25 height 4
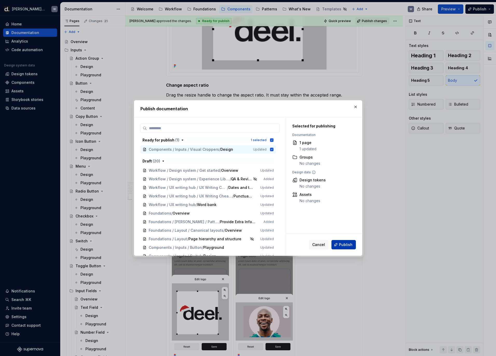
click at [353, 240] on button "Publish" at bounding box center [344, 244] width 24 height 9
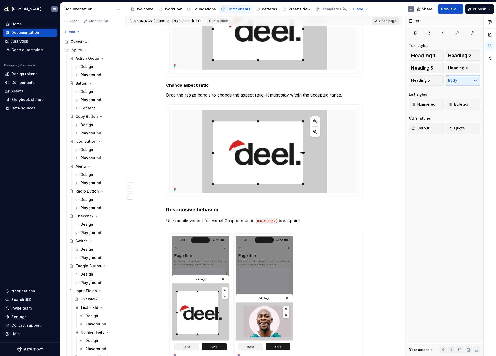
click at [389, 22] on span "Open page" at bounding box center [387, 21] width 17 height 4
type textarea "*"
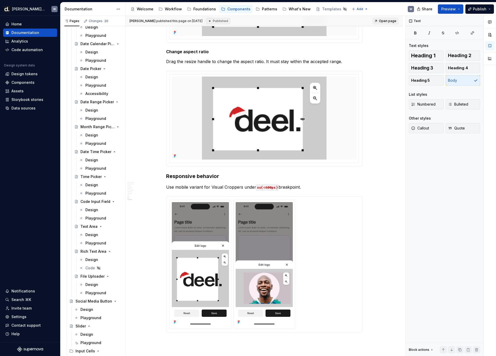
scroll to position [494, 0]
